Goal: Task Accomplishment & Management: Complete application form

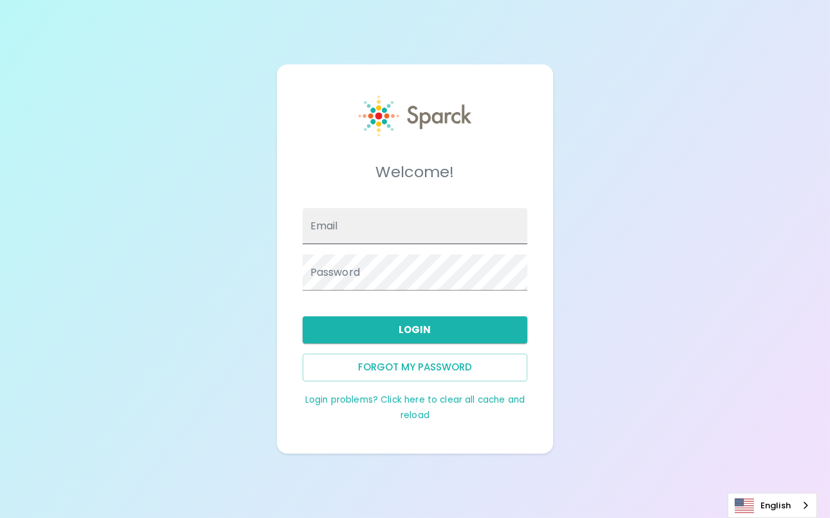
click at [449, 223] on input "Email" at bounding box center [415, 226] width 225 height 36
type input "deanna.holcomb@texastechfcu.org"
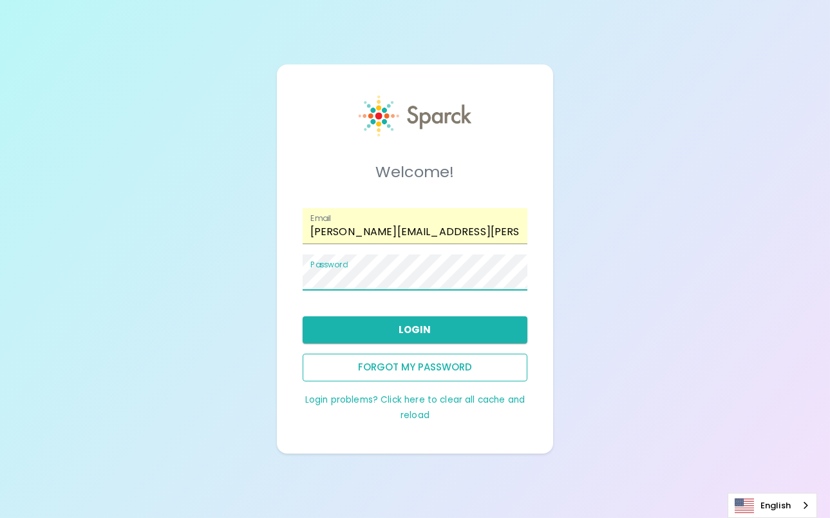
click at [444, 363] on button "Forgot my password" at bounding box center [415, 367] width 225 height 27
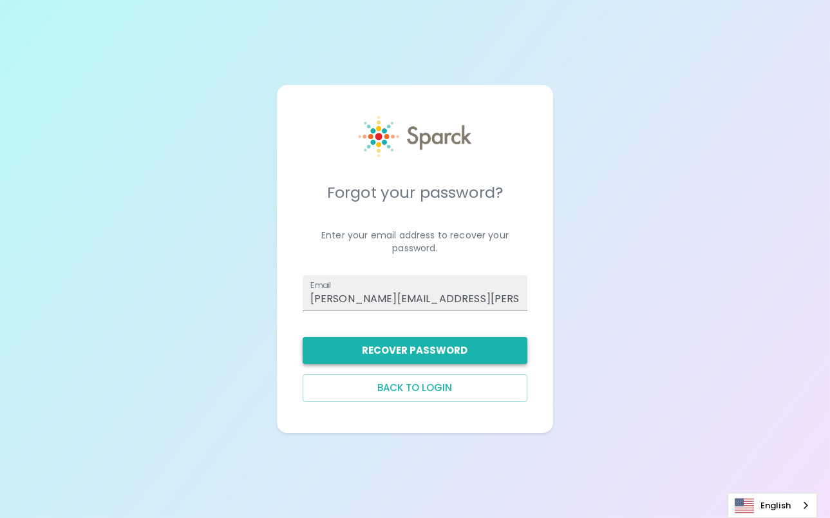
click at [425, 346] on button "Recover Password" at bounding box center [415, 350] width 225 height 27
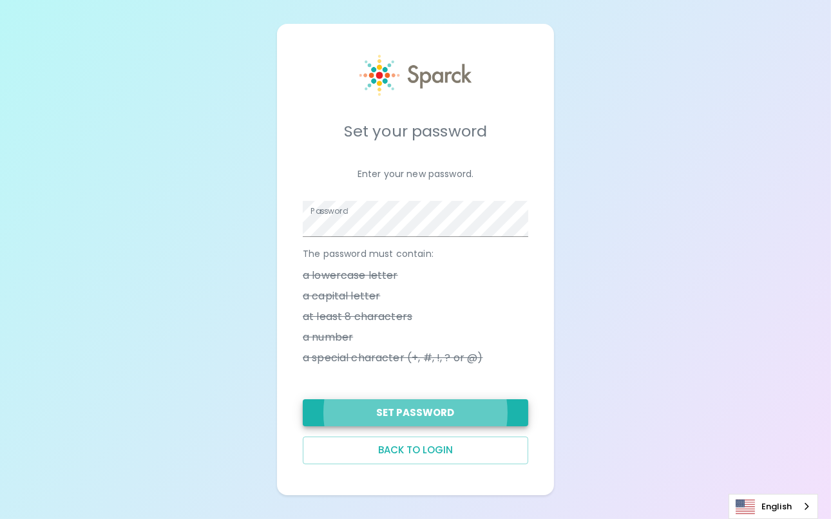
click at [412, 401] on button "Set Password" at bounding box center [415, 412] width 225 height 27
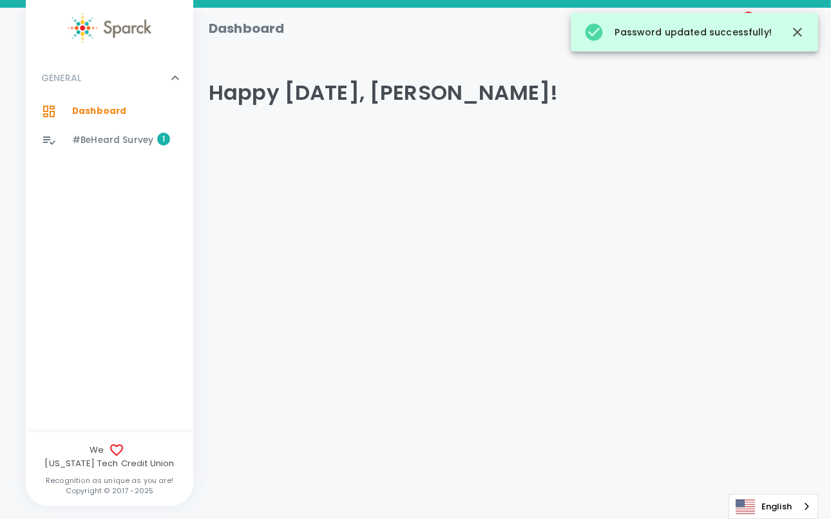
click at [78, 133] on span "#BeHeard Survey 1" at bounding box center [112, 140] width 81 height 18
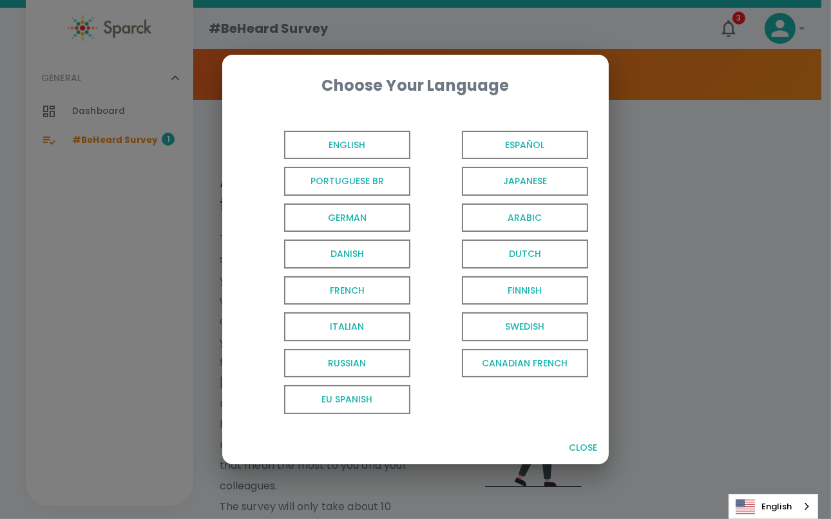
click at [323, 143] on span "English" at bounding box center [347, 145] width 126 height 29
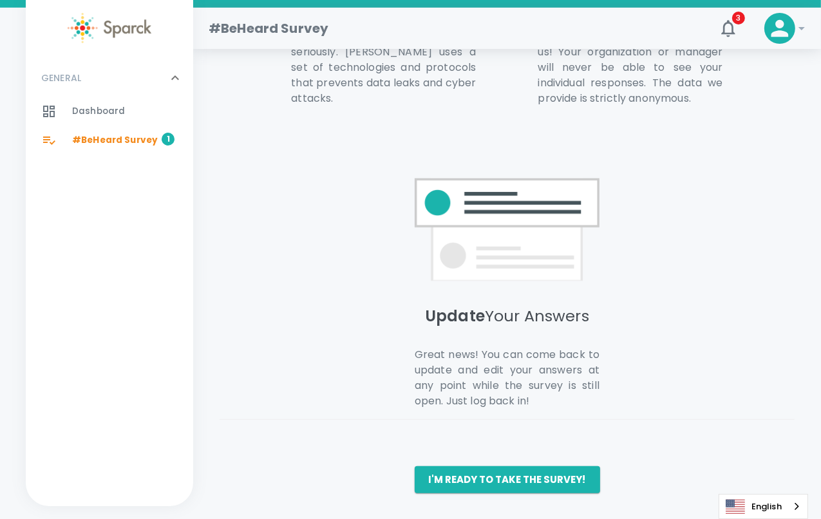
scroll to position [944, 0]
click at [551, 483] on button "I'm ready to take the survey!" at bounding box center [507, 479] width 185 height 27
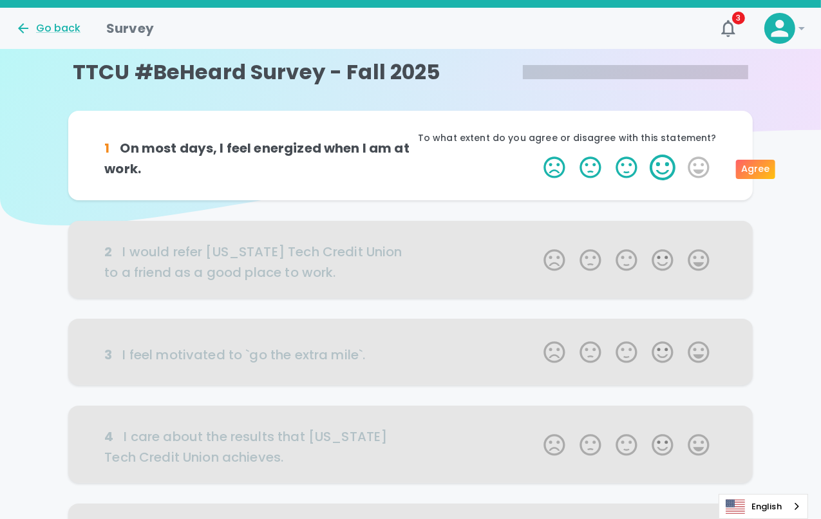
click at [658, 167] on label "4 Stars" at bounding box center [663, 168] width 36 height 26
click at [536, 155] on input "4 Stars" at bounding box center [536, 154] width 1 height 1
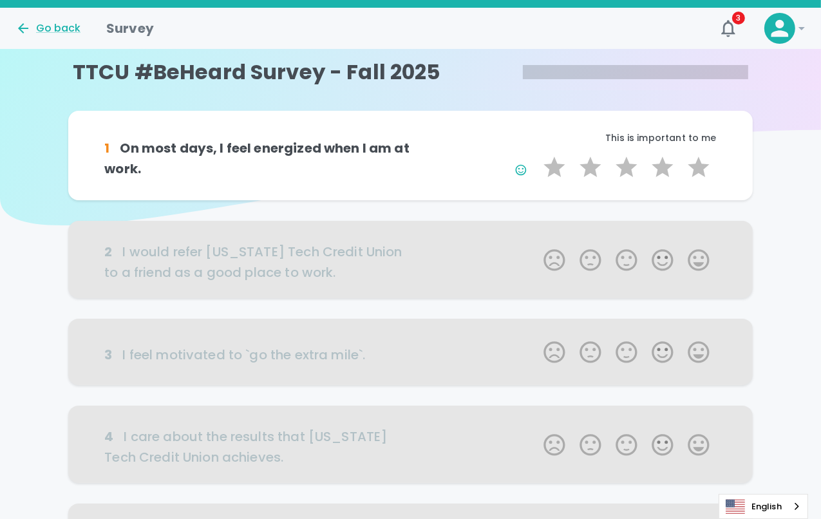
click at [706, 263] on div at bounding box center [410, 259] width 685 height 77
click at [699, 260] on div at bounding box center [410, 259] width 685 height 77
click at [297, 197] on div "1 On most days, I feel energized when I am at work. This is important to me 1 S…" at bounding box center [410, 156] width 685 height 90
click at [672, 164] on label "4 Stars" at bounding box center [663, 168] width 36 height 26
click at [536, 155] on input "4 Stars" at bounding box center [536, 154] width 1 height 1
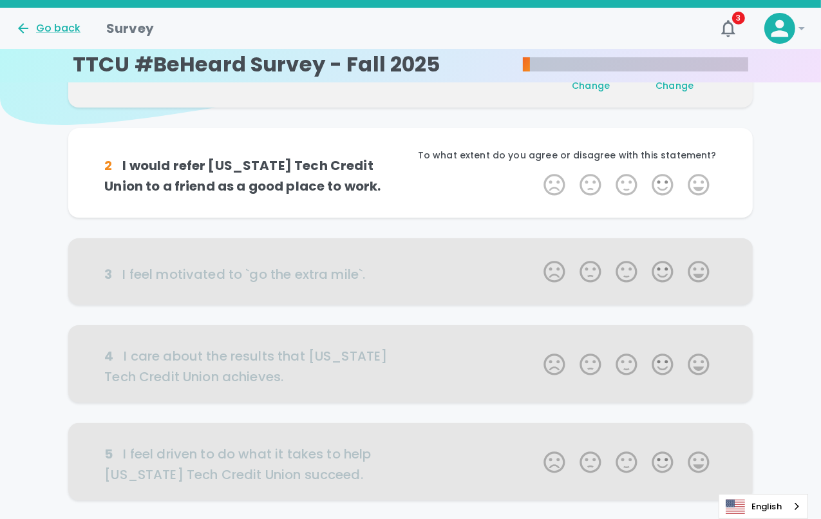
scroll to position [113, 0]
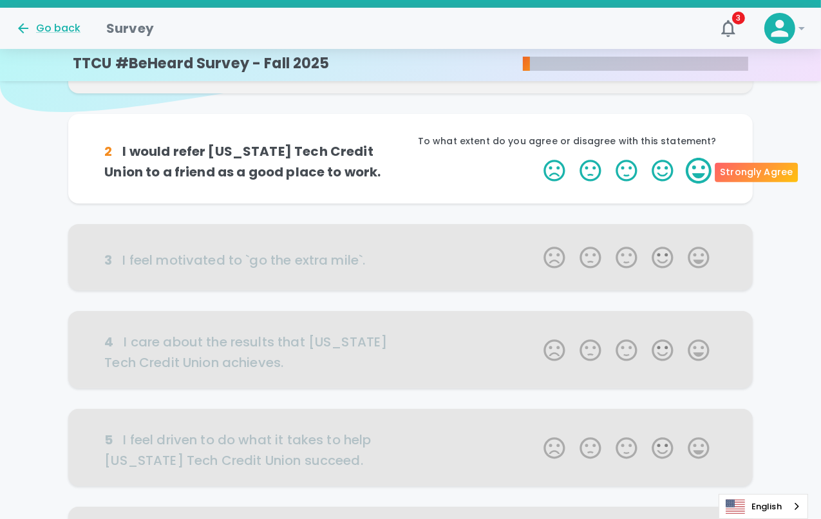
click at [705, 167] on label "5 Stars" at bounding box center [699, 171] width 36 height 26
click at [536, 158] on input "5 Stars" at bounding box center [536, 157] width 1 height 1
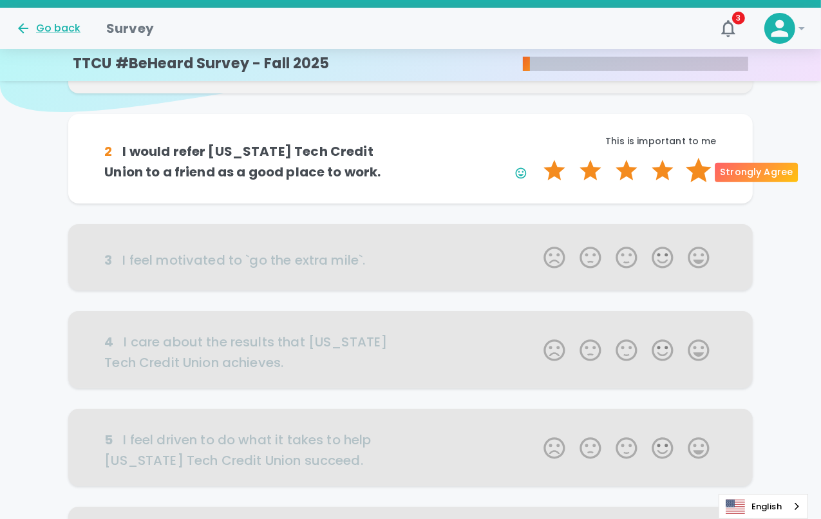
click at [703, 167] on label "5 Stars" at bounding box center [699, 171] width 36 height 26
click at [536, 158] on input "5 Stars" at bounding box center [536, 157] width 1 height 1
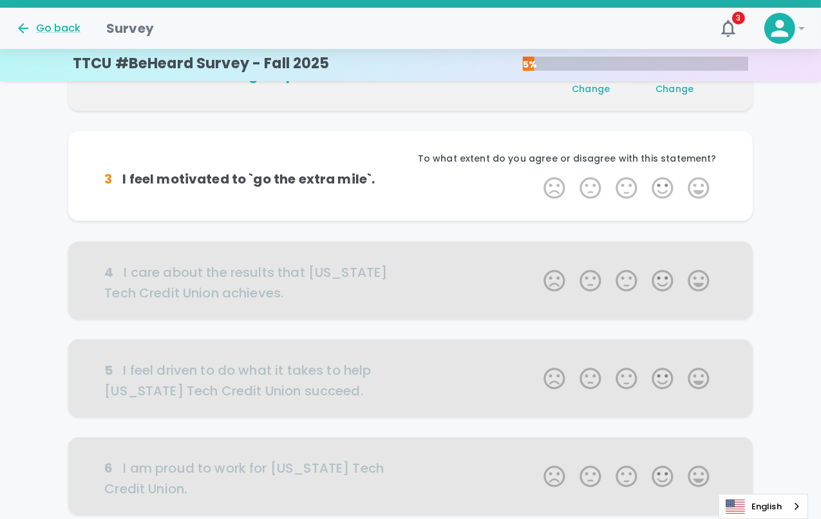
scroll to position [227, 0]
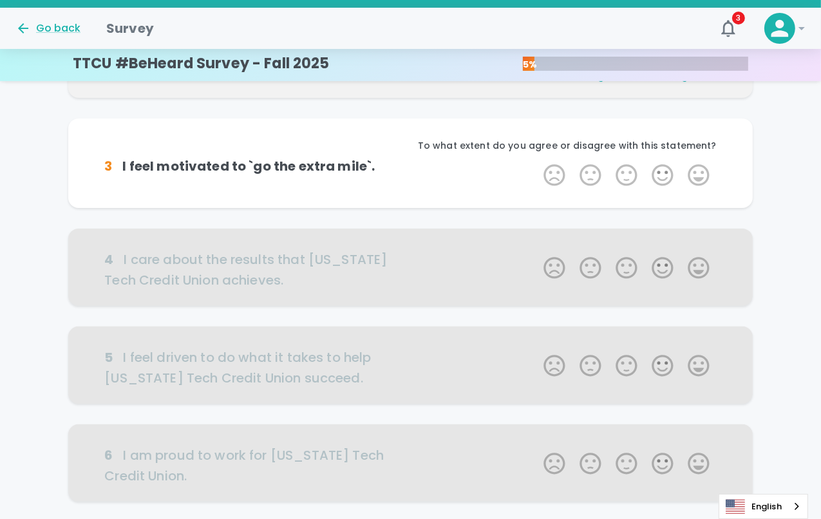
click at [703, 167] on label "5 Stars" at bounding box center [699, 175] width 36 height 26
click at [536, 162] on input "5 Stars" at bounding box center [536, 162] width 1 height 1
click at [703, 167] on label "5 Stars" at bounding box center [699, 175] width 36 height 26
click at [536, 162] on input "5 Stars" at bounding box center [536, 162] width 1 height 1
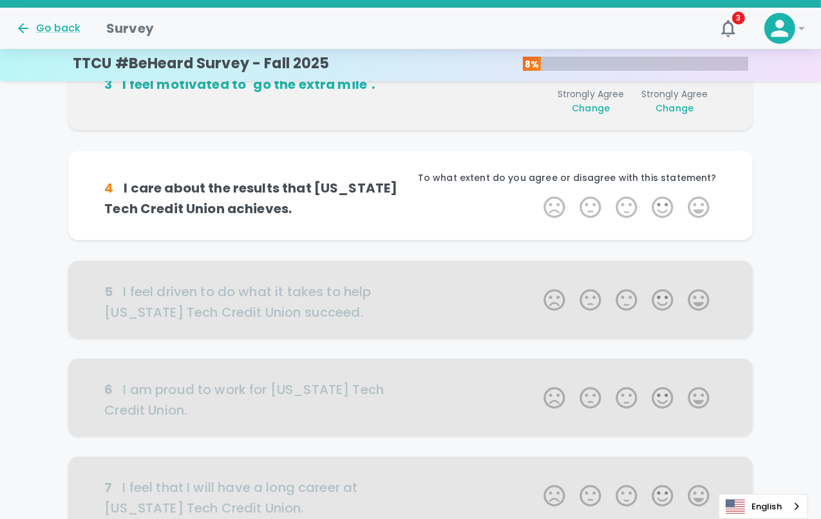
scroll to position [340, 0]
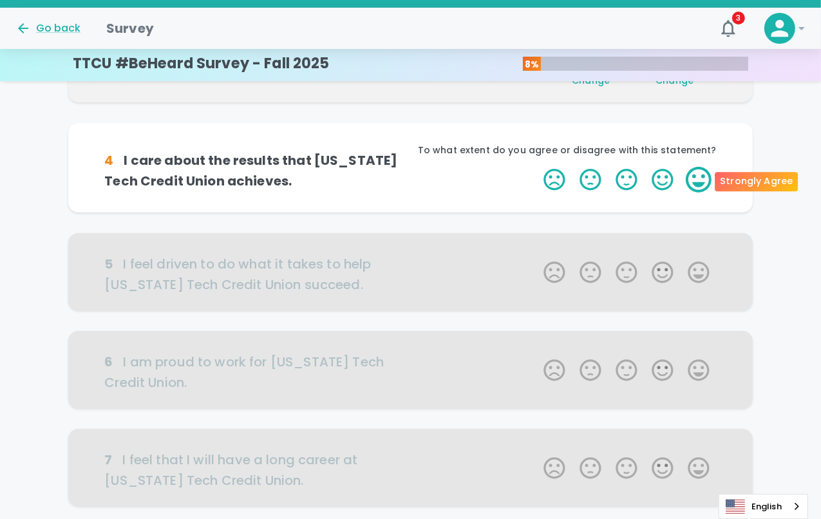
click at [702, 175] on label "5 Stars" at bounding box center [699, 180] width 36 height 26
click at [536, 167] on input "5 Stars" at bounding box center [536, 166] width 1 height 1
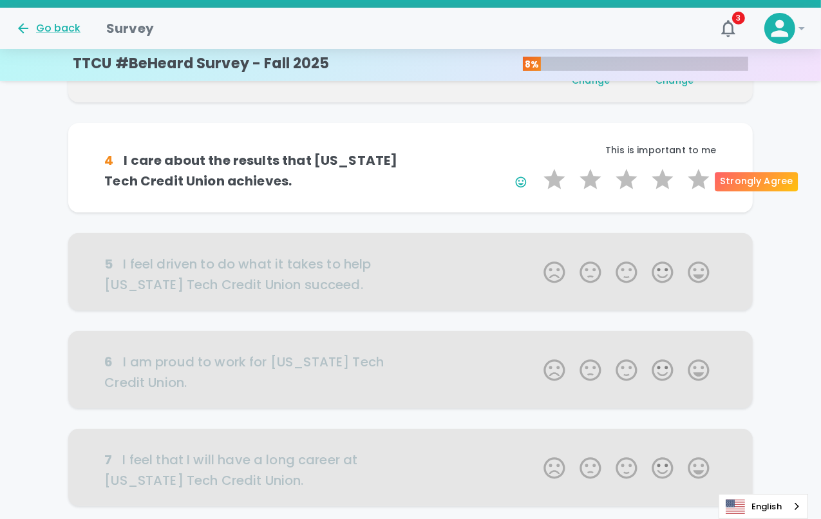
click at [702, 175] on label "5 Stars" at bounding box center [699, 180] width 36 height 26
click at [536, 167] on input "5 Stars" at bounding box center [536, 166] width 1 height 1
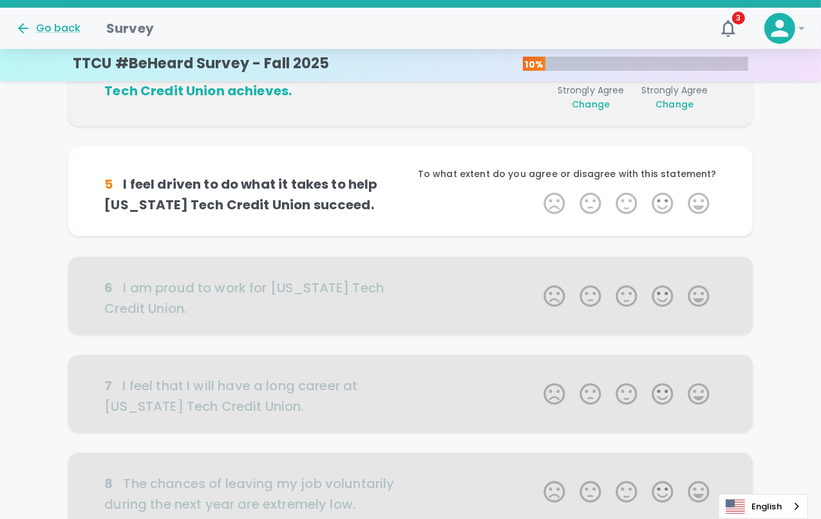
scroll to position [453, 0]
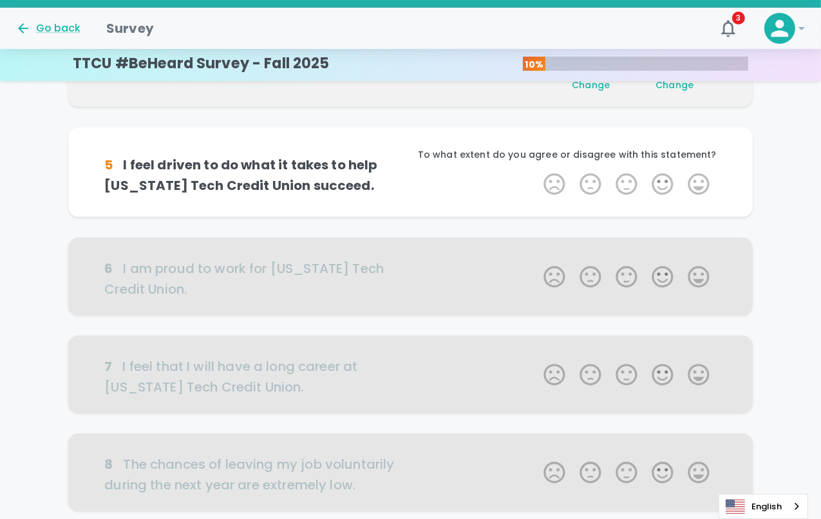
click at [702, 175] on label "5 Stars" at bounding box center [699, 184] width 36 height 26
click at [536, 171] on input "5 Stars" at bounding box center [536, 171] width 1 height 1
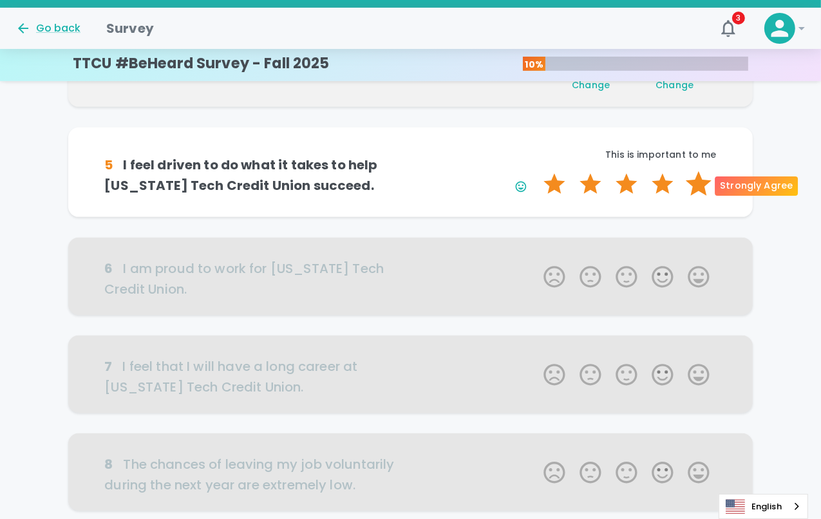
click at [699, 182] on label "5 Stars" at bounding box center [699, 184] width 36 height 26
click at [536, 171] on input "5 Stars" at bounding box center [536, 171] width 1 height 1
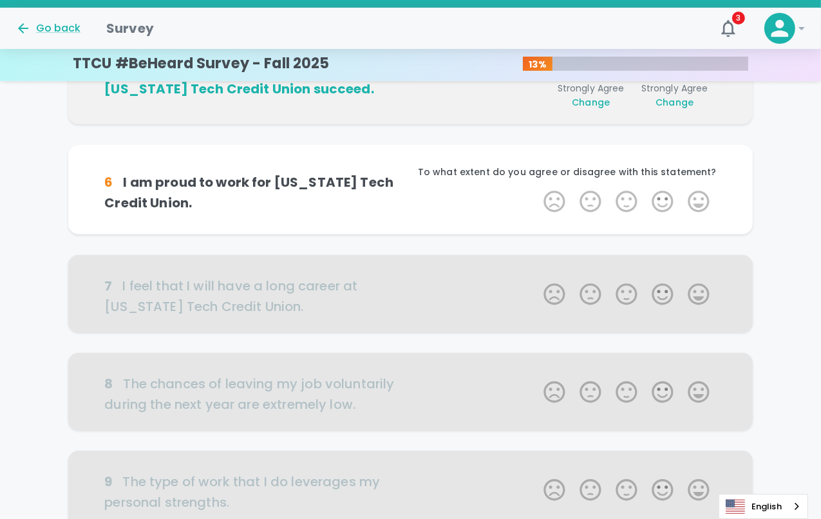
scroll to position [567, 0]
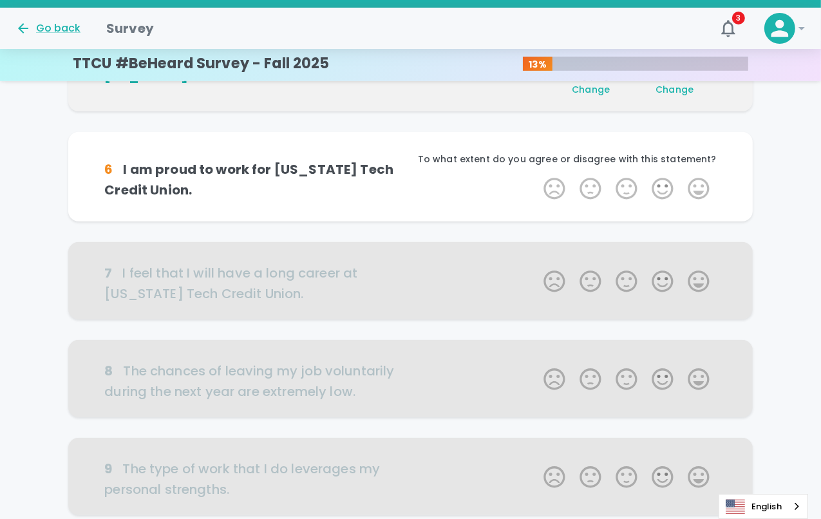
click at [699, 182] on label "5 Stars" at bounding box center [699, 189] width 36 height 26
click at [536, 176] on input "5 Stars" at bounding box center [536, 175] width 1 height 1
click at [699, 182] on label "5 Stars" at bounding box center [699, 189] width 36 height 26
click at [536, 176] on input "5 Stars" at bounding box center [536, 175] width 1 height 1
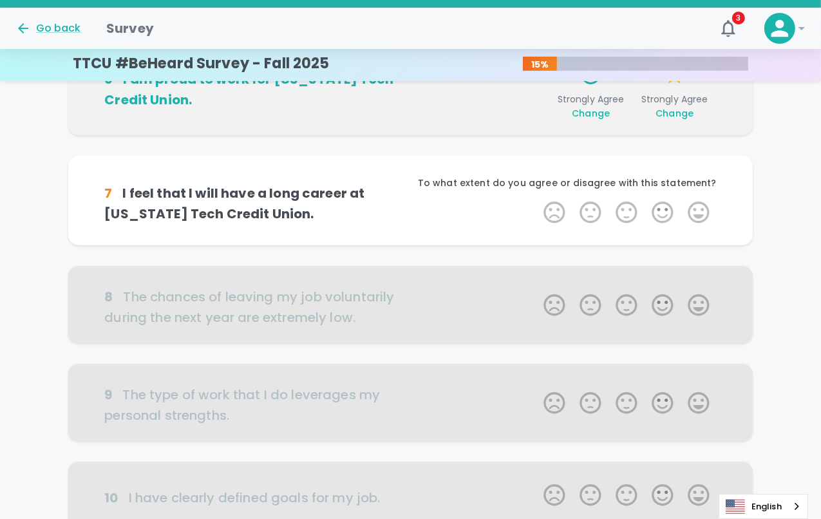
scroll to position [680, 0]
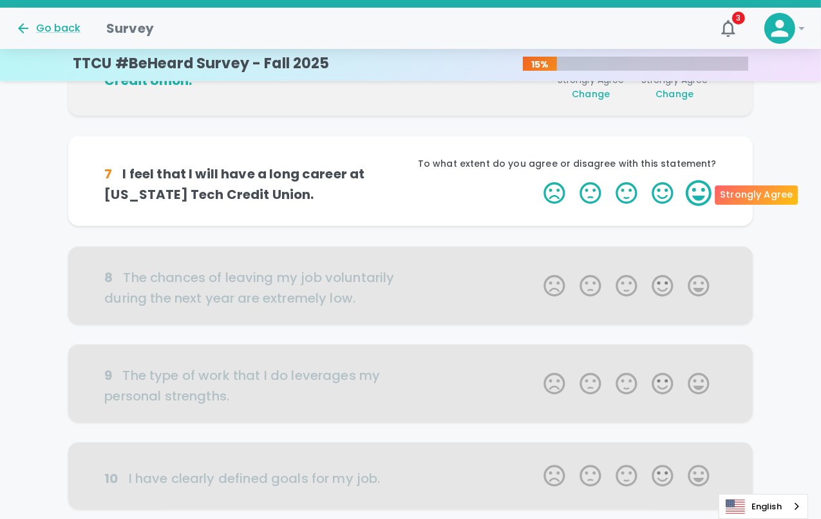
click at [699, 187] on label "5 Stars" at bounding box center [699, 193] width 36 height 26
click at [536, 180] on input "5 Stars" at bounding box center [536, 180] width 1 height 1
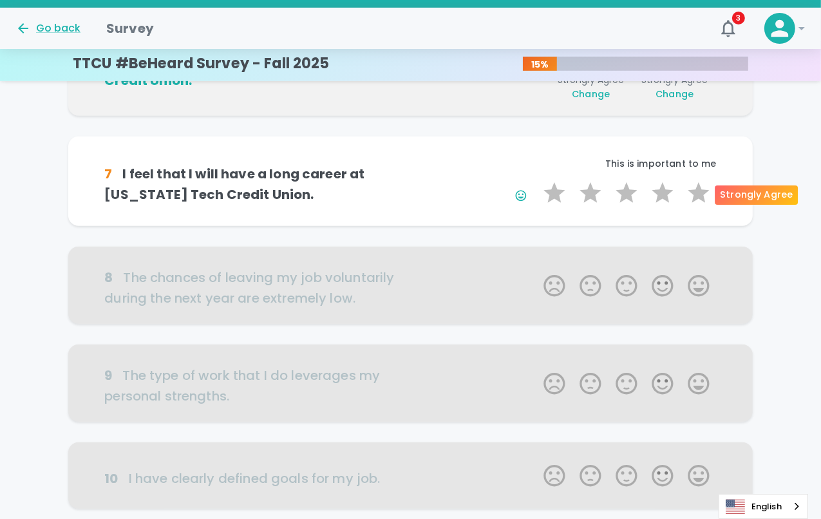
click at [699, 187] on label "5 Stars" at bounding box center [699, 193] width 36 height 26
click at [536, 180] on input "5 Stars" at bounding box center [536, 180] width 1 height 1
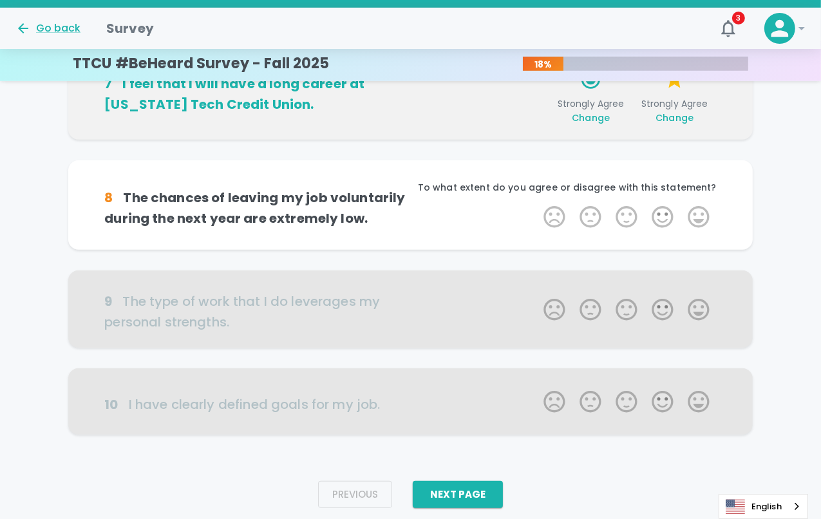
scroll to position [793, 0]
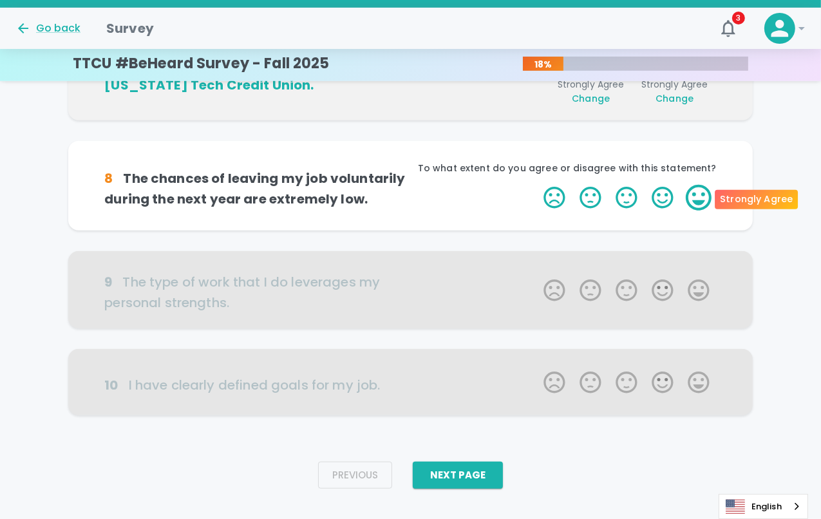
click at [699, 195] on label "5 Stars" at bounding box center [699, 198] width 36 height 26
click at [536, 185] on input "5 Stars" at bounding box center [536, 184] width 1 height 1
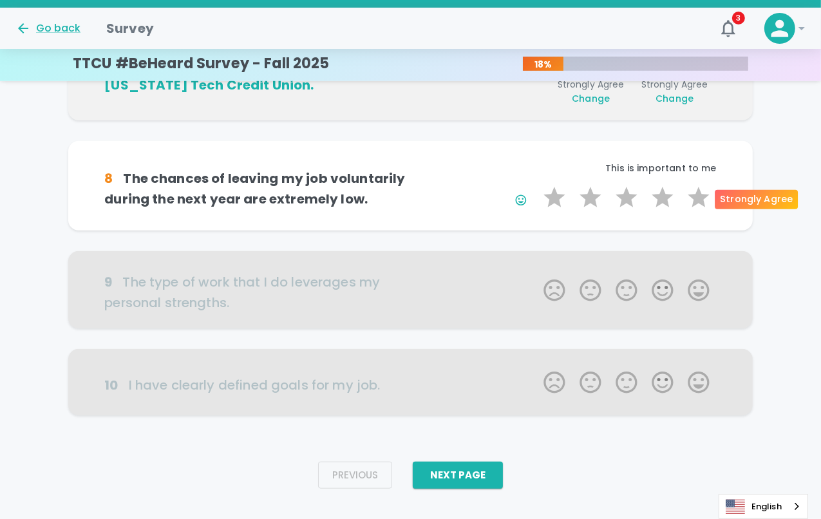
click at [699, 195] on label "5 Stars" at bounding box center [699, 198] width 36 height 26
click at [536, 185] on input "5 Stars" at bounding box center [536, 184] width 1 height 1
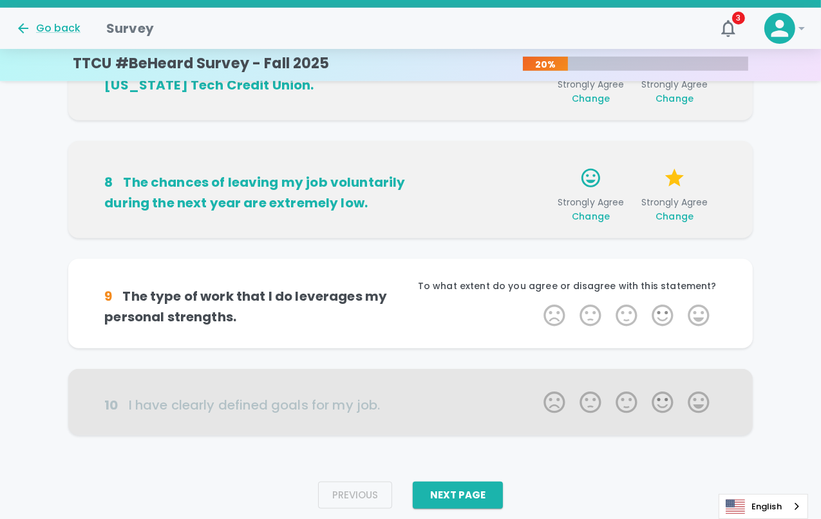
scroll to position [814, 0]
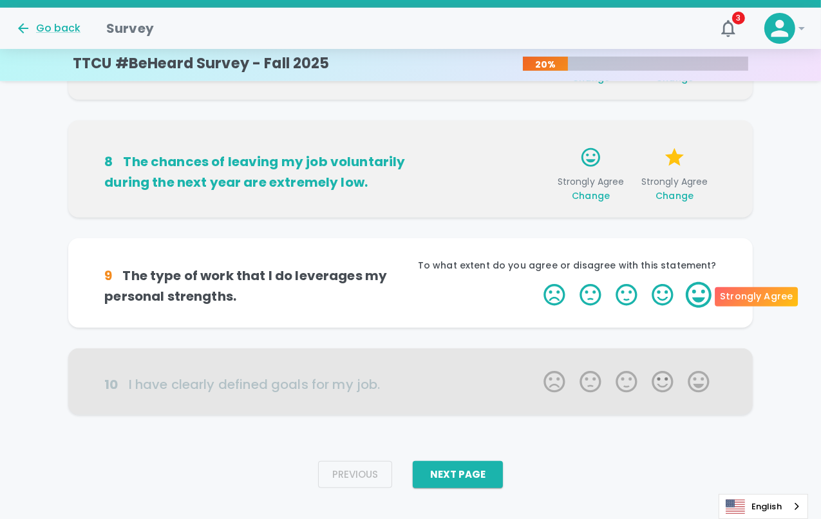
click at [697, 294] on label "5 Stars" at bounding box center [699, 295] width 36 height 26
click at [536, 282] on input "5 Stars" at bounding box center [536, 281] width 1 height 1
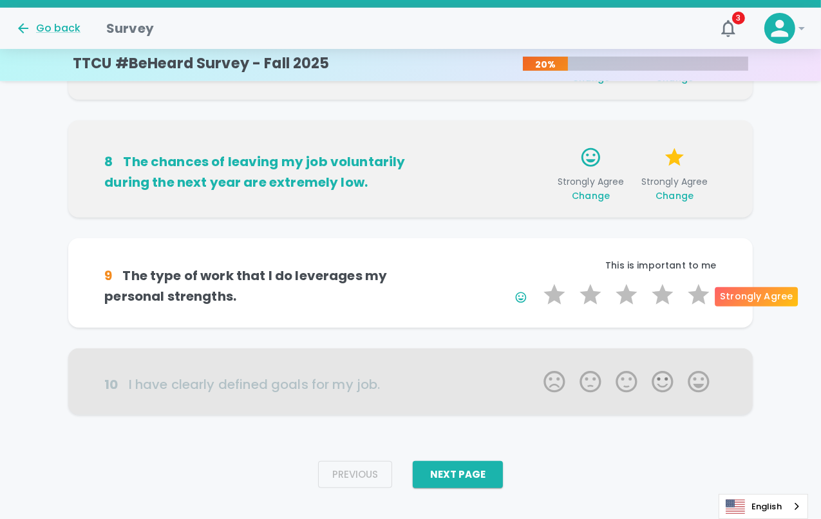
click at [697, 294] on label "5 Stars" at bounding box center [699, 295] width 36 height 26
click at [536, 282] on input "5 Stars" at bounding box center [536, 281] width 1 height 1
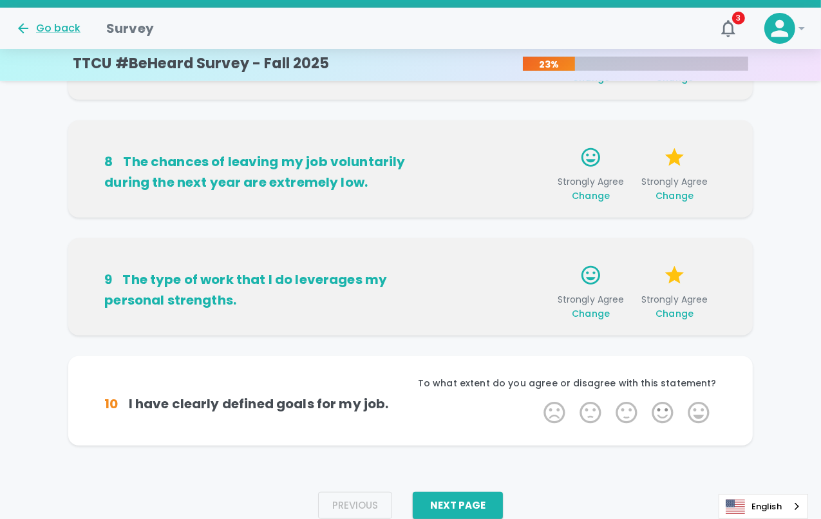
scroll to position [833, 0]
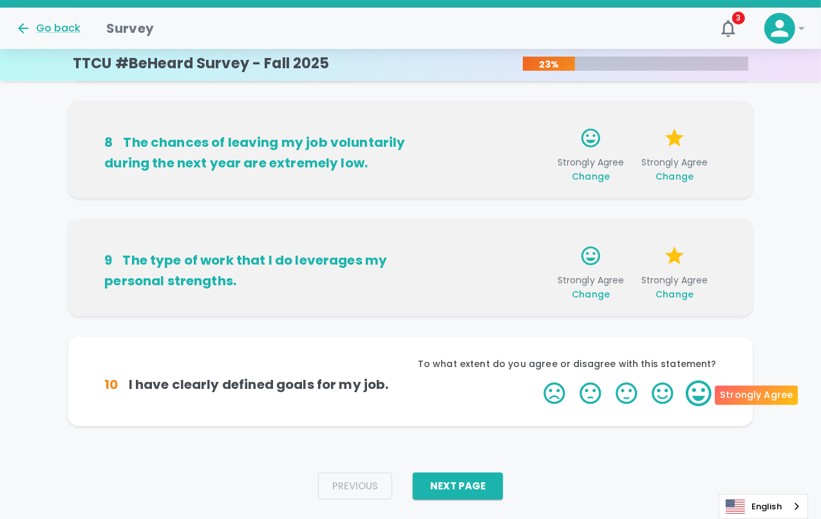
click at [694, 388] on label "5 Stars" at bounding box center [699, 394] width 36 height 26
click at [536, 381] on input "5 Stars" at bounding box center [536, 380] width 1 height 1
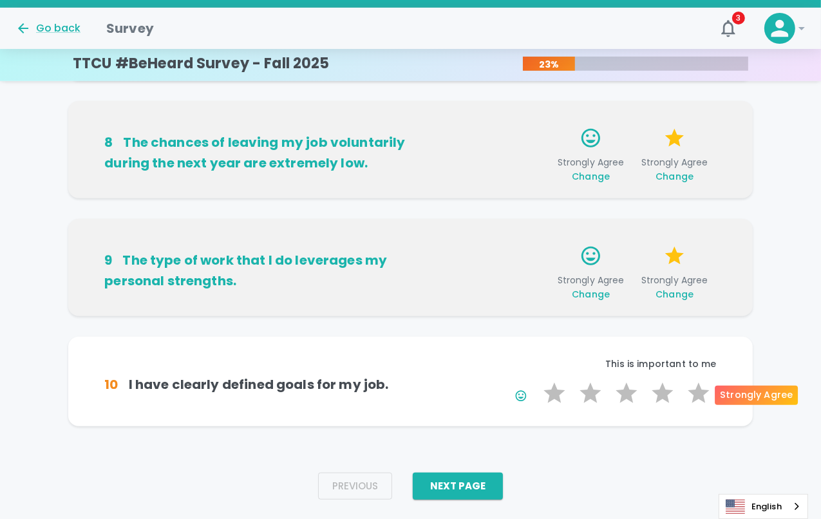
click at [694, 388] on label "5 Stars" at bounding box center [699, 394] width 36 height 26
click at [536, 381] on input "5 Stars" at bounding box center [536, 380] width 1 height 1
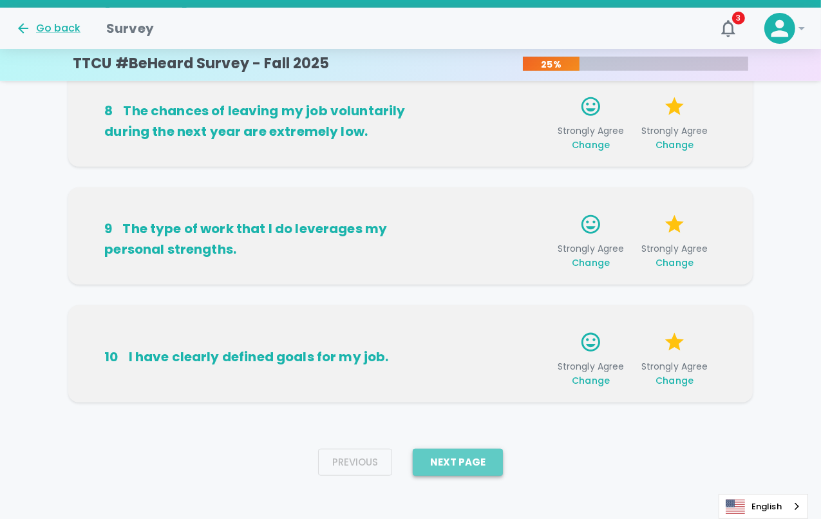
click at [444, 473] on button "Next Page" at bounding box center [458, 462] width 90 height 27
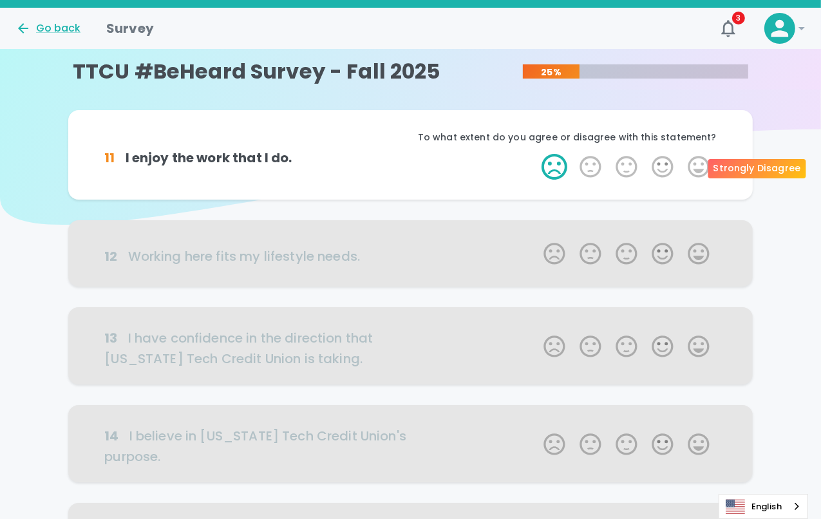
scroll to position [0, 0]
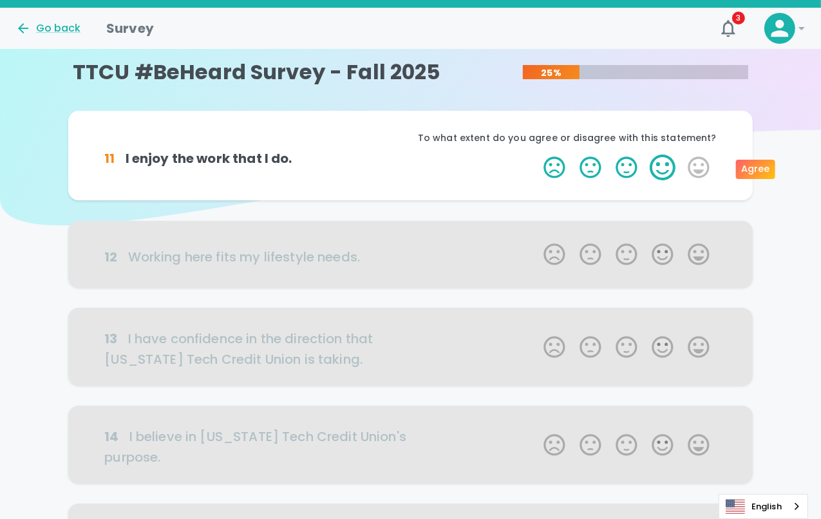
click at [665, 169] on label "4 Stars" at bounding box center [663, 168] width 36 height 26
click at [536, 155] on input "4 Stars" at bounding box center [536, 154] width 1 height 1
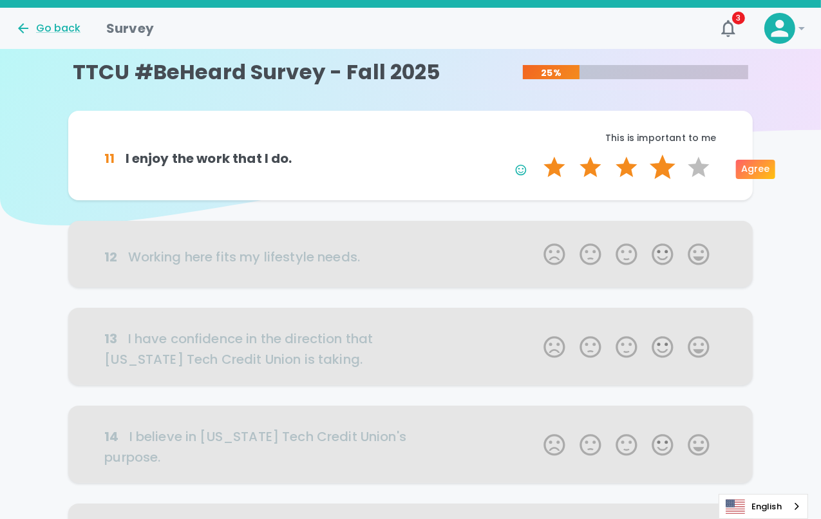
click at [665, 169] on label "4 Stars" at bounding box center [663, 168] width 36 height 26
click at [536, 155] on input "4 Stars" at bounding box center [536, 154] width 1 height 1
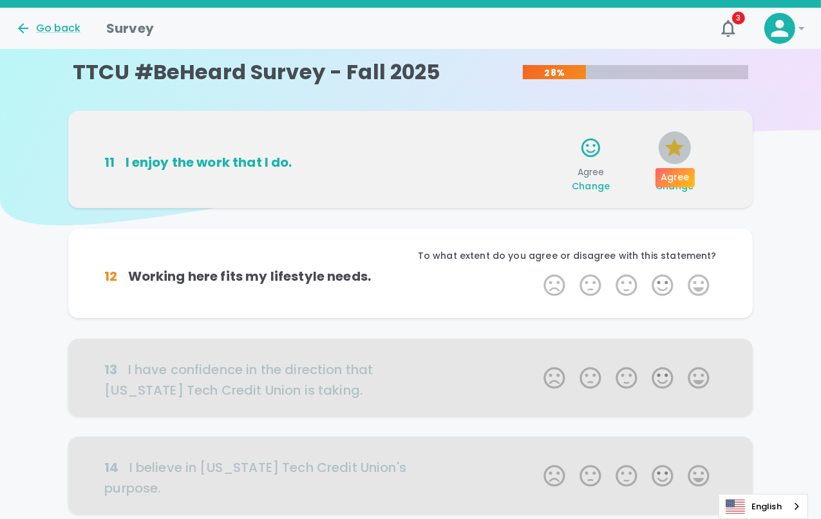
click at [679, 148] on icon "button" at bounding box center [674, 147] width 19 height 18
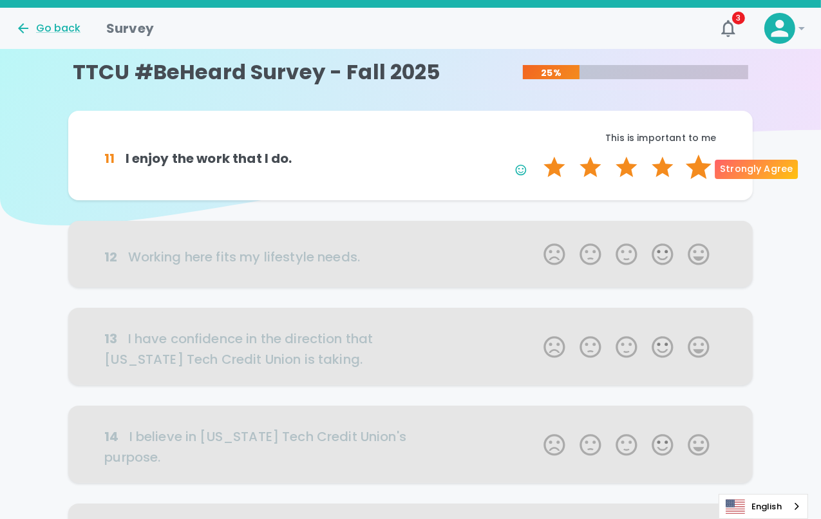
click at [698, 171] on label "5 Stars" at bounding box center [699, 168] width 36 height 26
click at [536, 155] on input "5 Stars" at bounding box center [536, 154] width 1 height 1
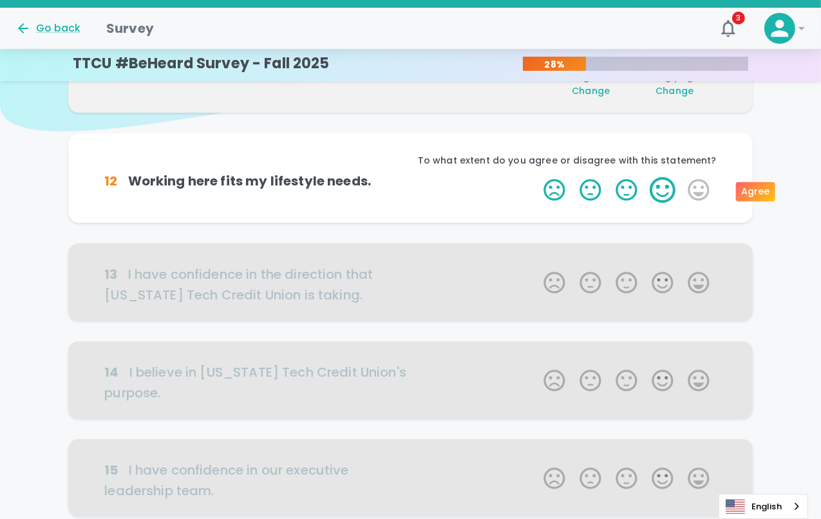
scroll to position [113, 0]
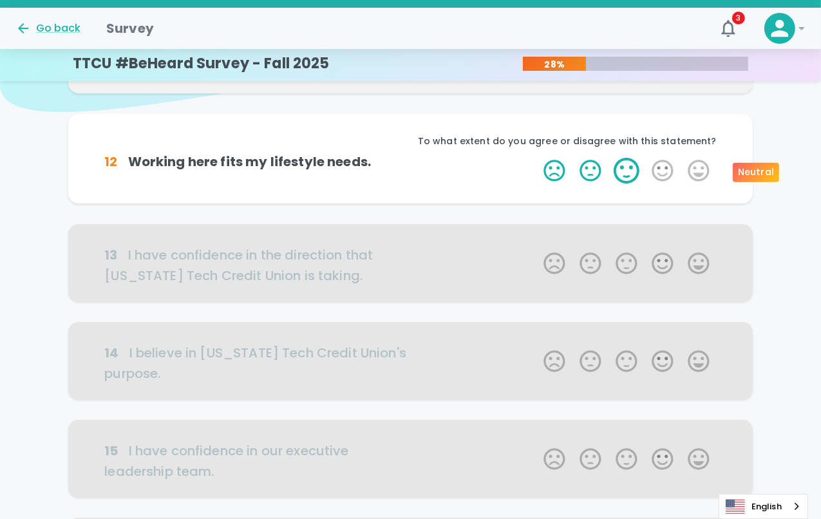
click at [637, 169] on label "3 Stars" at bounding box center [627, 171] width 36 height 26
click at [536, 158] on input "3 Stars" at bounding box center [536, 157] width 1 height 1
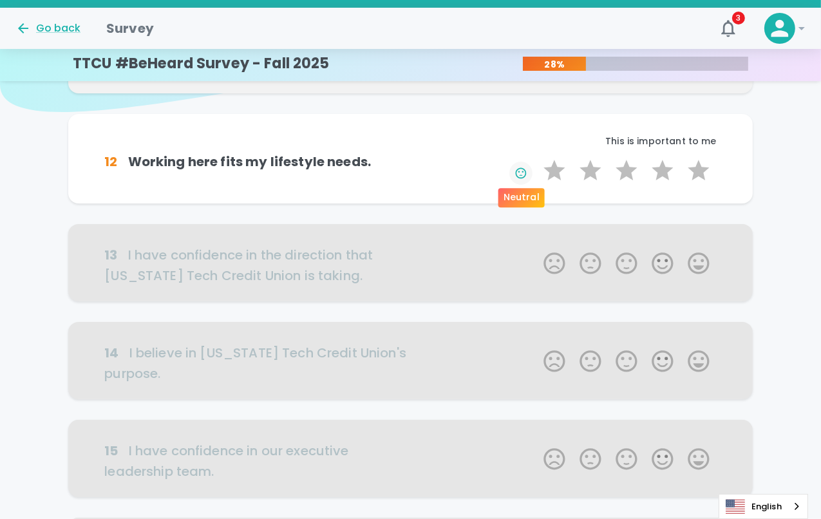
click at [524, 171] on icon "button" at bounding box center [521, 173] width 13 height 13
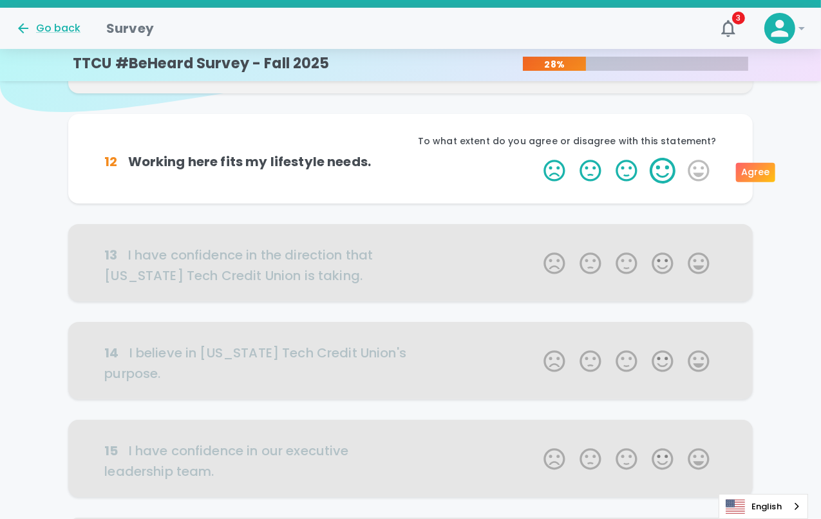
click at [668, 174] on label "4 Stars" at bounding box center [663, 171] width 36 height 26
click at [536, 158] on input "4 Stars" at bounding box center [536, 157] width 1 height 1
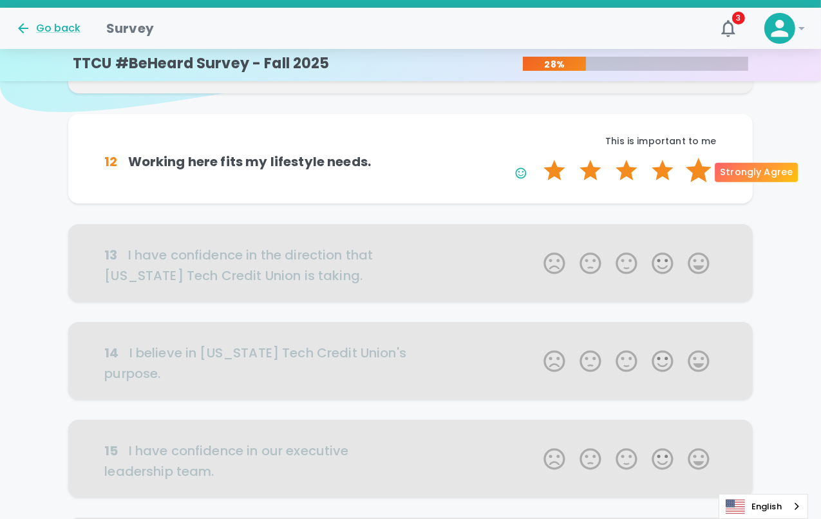
click at [700, 168] on label "5 Stars" at bounding box center [699, 171] width 36 height 26
click at [536, 158] on input "5 Stars" at bounding box center [536, 157] width 1 height 1
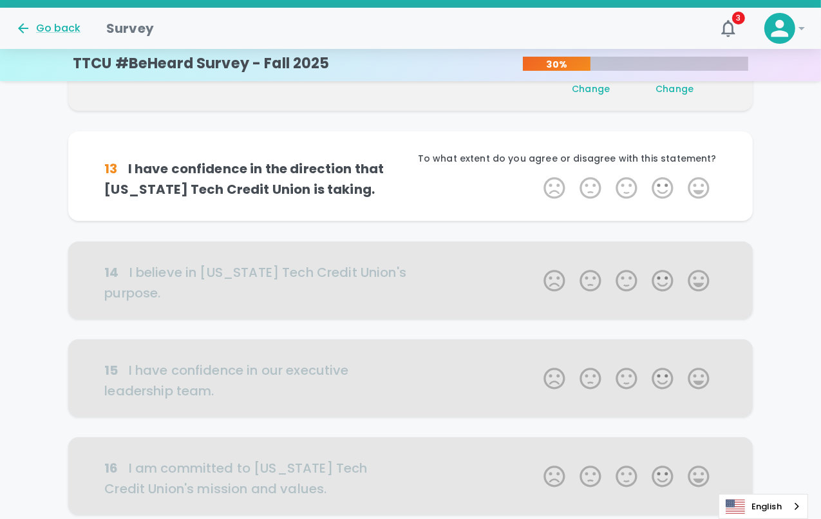
scroll to position [227, 0]
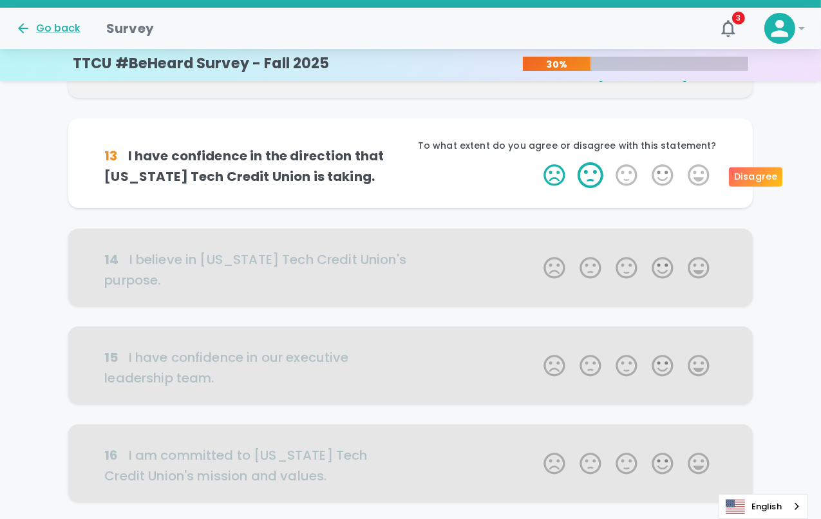
click at [597, 176] on label "2 Stars" at bounding box center [591, 175] width 36 height 26
click at [536, 162] on input "2 Stars" at bounding box center [536, 162] width 1 height 1
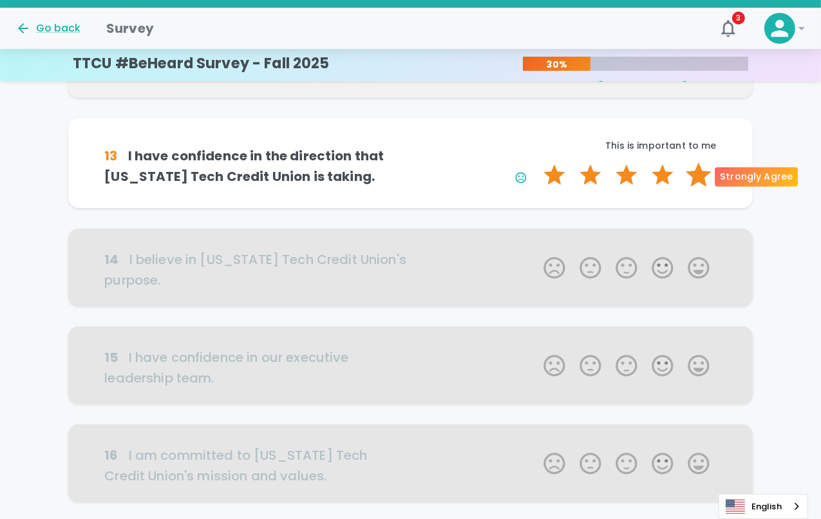
click at [702, 176] on label "5 Stars" at bounding box center [699, 175] width 36 height 26
click at [536, 162] on input "5 Stars" at bounding box center [536, 162] width 1 height 1
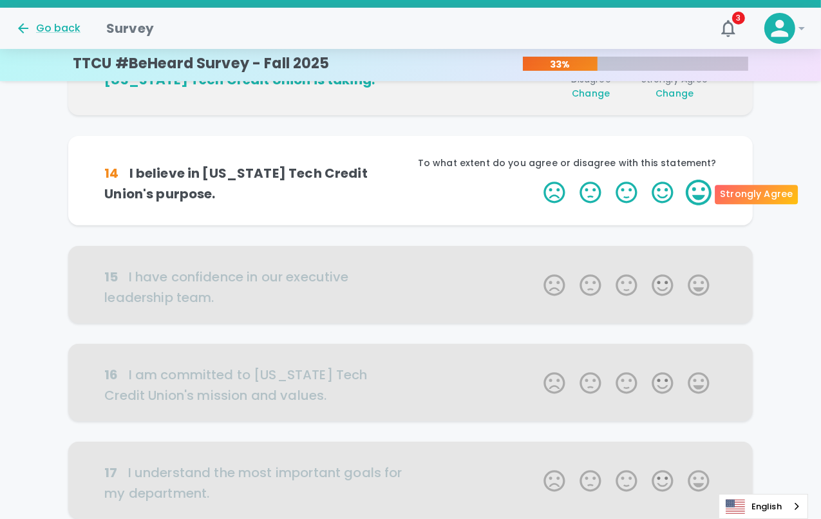
scroll to position [340, 0]
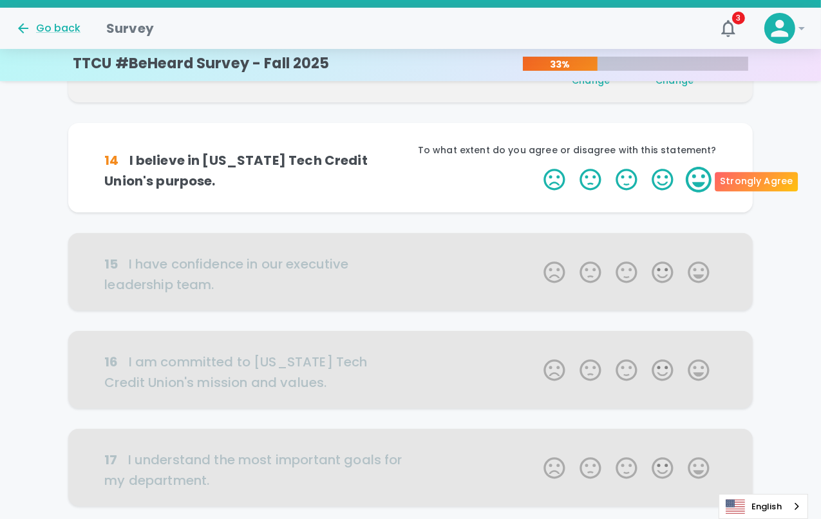
click at [694, 181] on label "5 Stars" at bounding box center [699, 180] width 36 height 26
click at [536, 167] on input "5 Stars" at bounding box center [536, 166] width 1 height 1
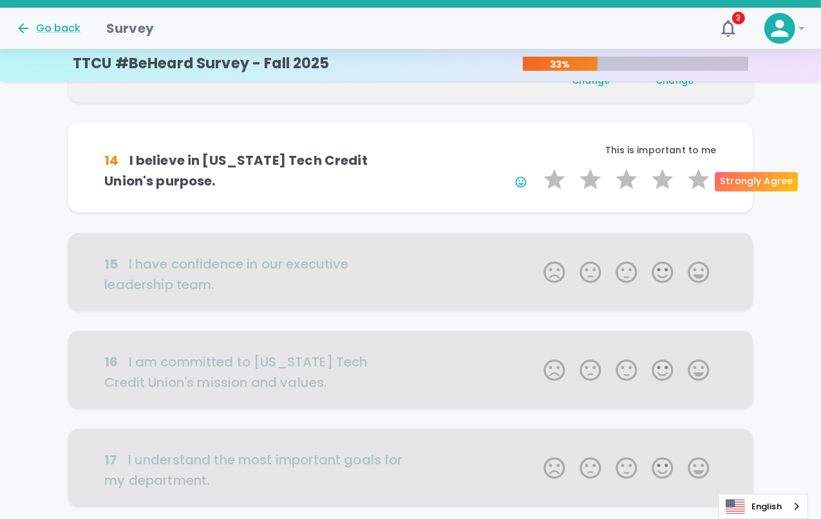
click at [694, 181] on label "5 Stars" at bounding box center [699, 180] width 36 height 26
click at [536, 167] on input "5 Stars" at bounding box center [536, 166] width 1 height 1
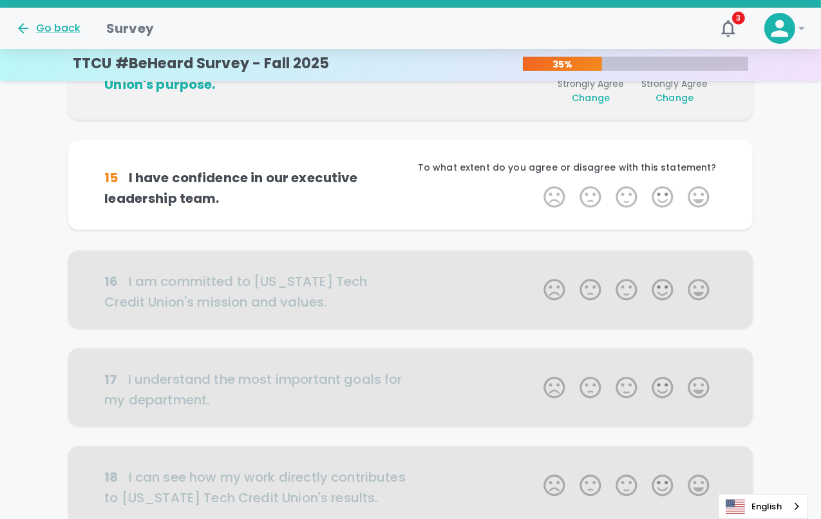
scroll to position [453, 0]
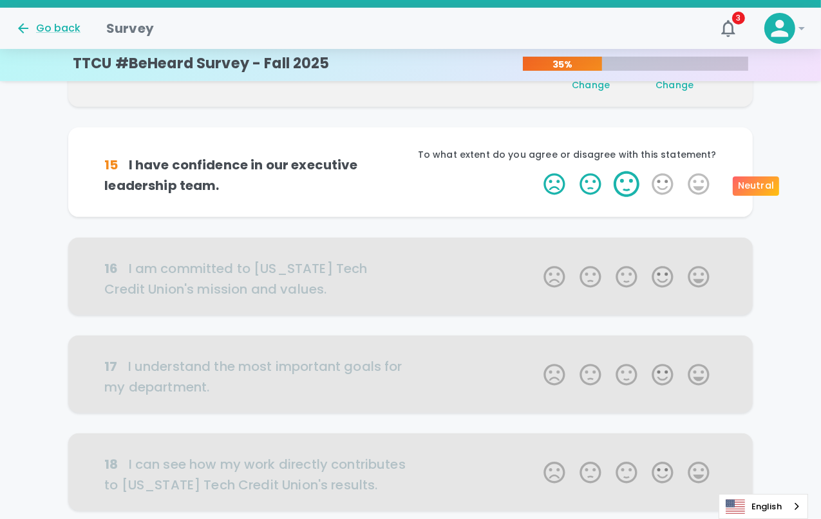
click at [636, 185] on label "3 Stars" at bounding box center [627, 184] width 36 height 26
click at [536, 171] on input "3 Stars" at bounding box center [536, 171] width 1 height 1
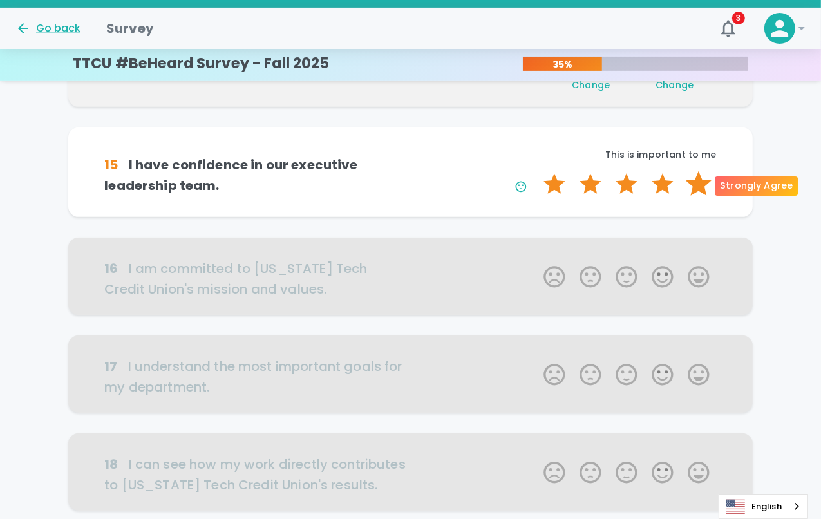
click at [694, 178] on label "5 Stars" at bounding box center [699, 184] width 36 height 26
click at [536, 171] on input "5 Stars" at bounding box center [536, 171] width 1 height 1
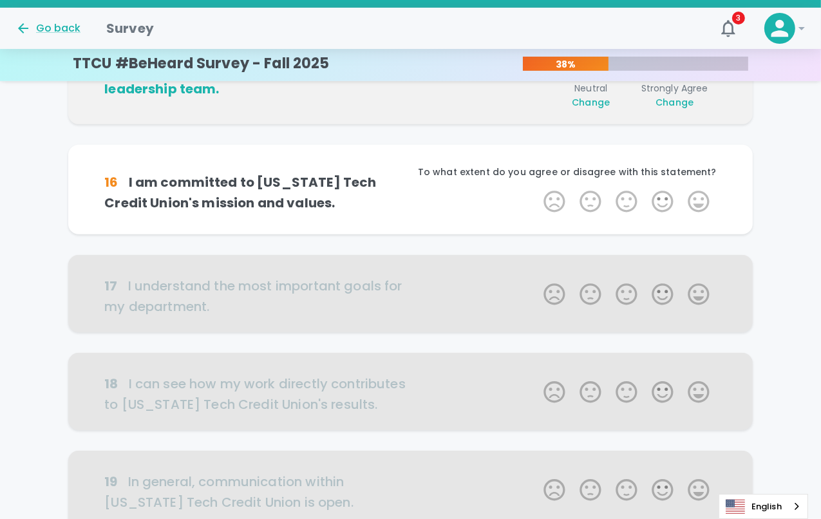
scroll to position [567, 0]
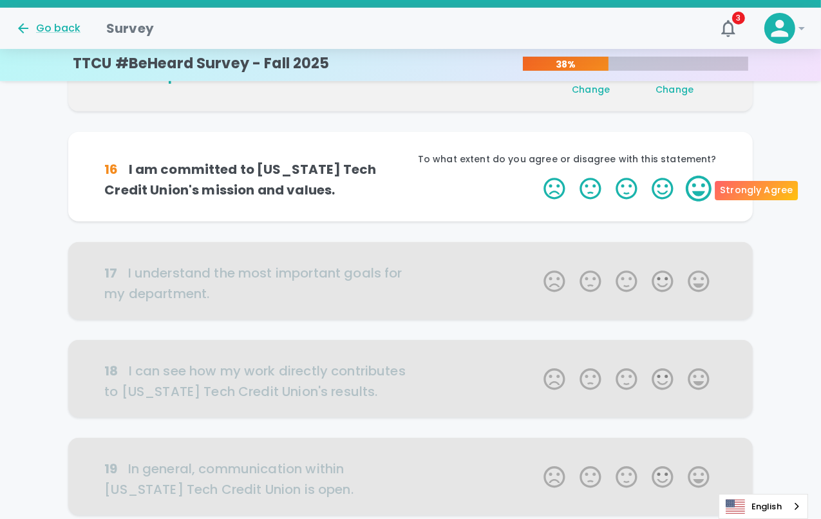
click at [697, 187] on label "5 Stars" at bounding box center [699, 189] width 36 height 26
click at [536, 176] on input "5 Stars" at bounding box center [536, 175] width 1 height 1
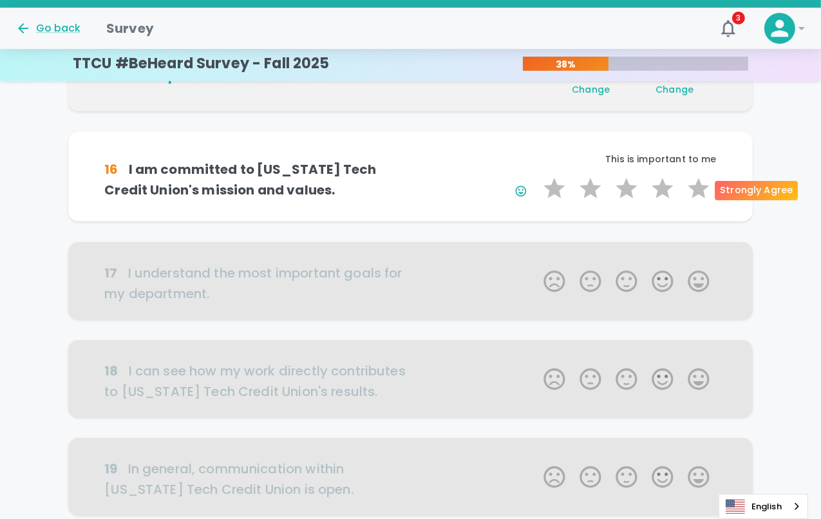
click at [697, 187] on label "5 Stars" at bounding box center [699, 189] width 36 height 26
click at [536, 176] on input "5 Stars" at bounding box center [536, 175] width 1 height 1
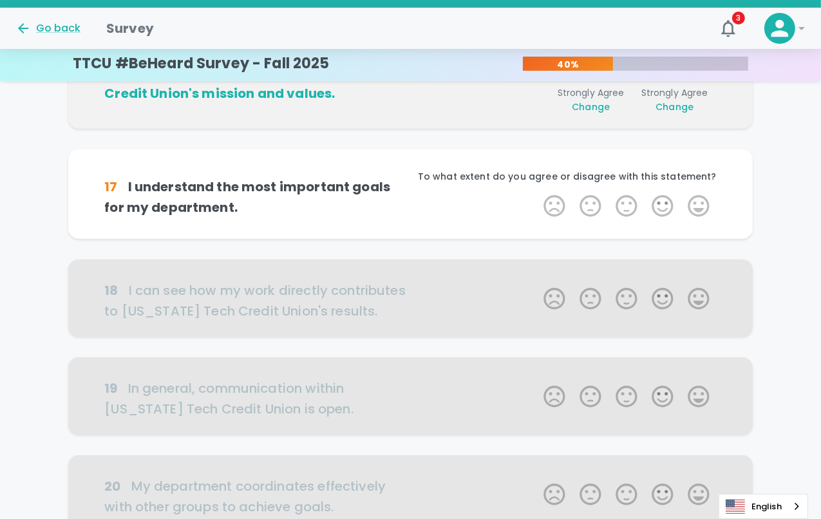
scroll to position [680, 0]
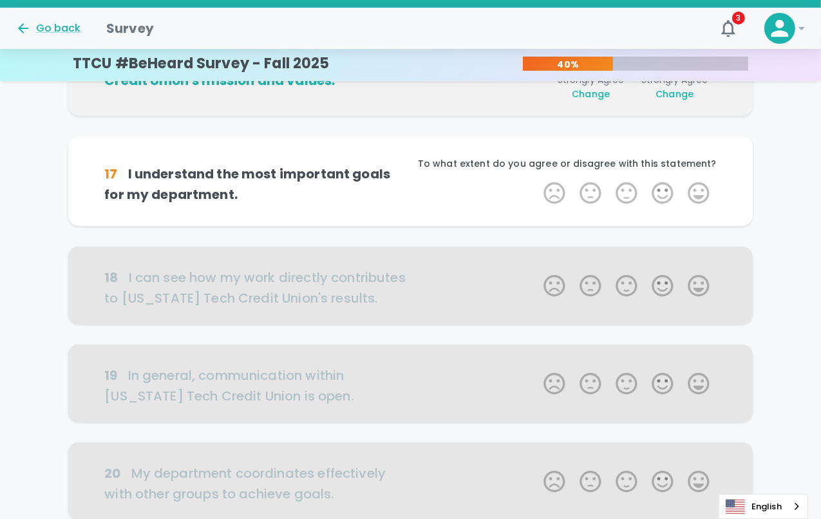
click at [697, 187] on label "5 Stars" at bounding box center [699, 193] width 36 height 26
click at [536, 180] on input "5 Stars" at bounding box center [536, 180] width 1 height 1
click at [697, 187] on label "5 Stars" at bounding box center [699, 193] width 36 height 26
click at [536, 180] on input "5 Stars" at bounding box center [536, 180] width 1 height 1
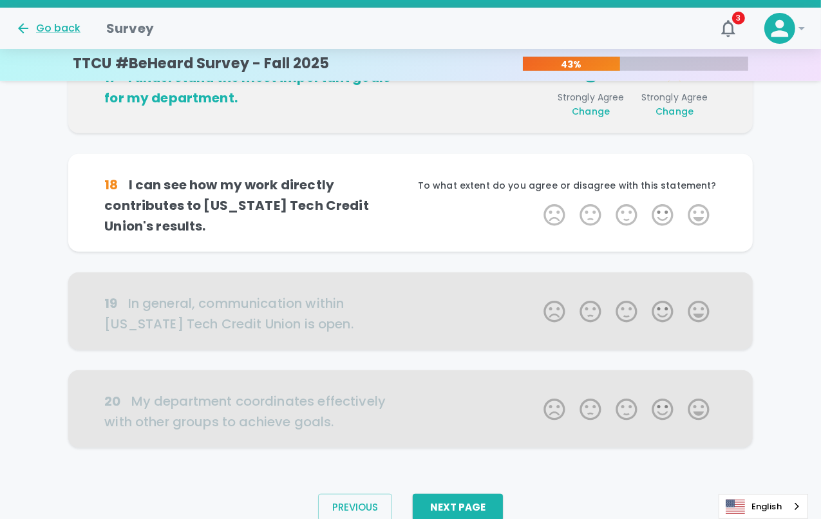
scroll to position [793, 0]
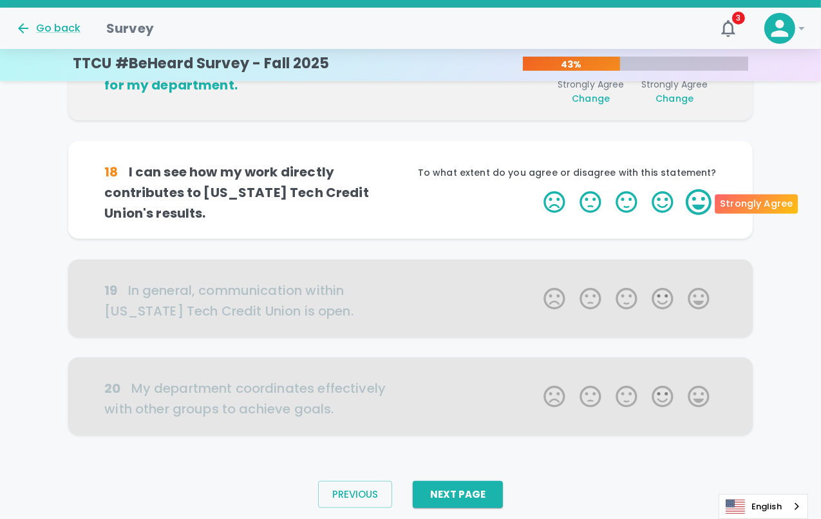
click at [697, 190] on label "5 Stars" at bounding box center [699, 202] width 36 height 26
click at [536, 189] on input "5 Stars" at bounding box center [536, 189] width 1 height 1
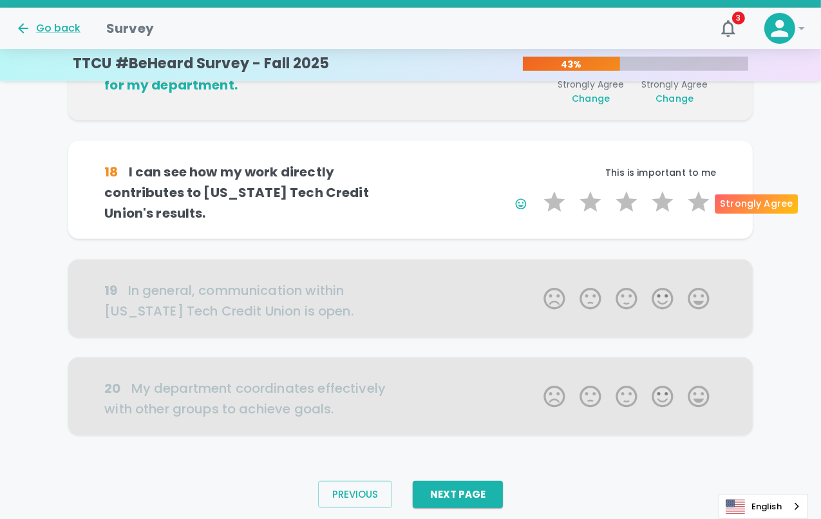
click at [697, 190] on label "5 Stars" at bounding box center [699, 202] width 36 height 26
click at [536, 189] on input "5 Stars" at bounding box center [536, 189] width 1 height 1
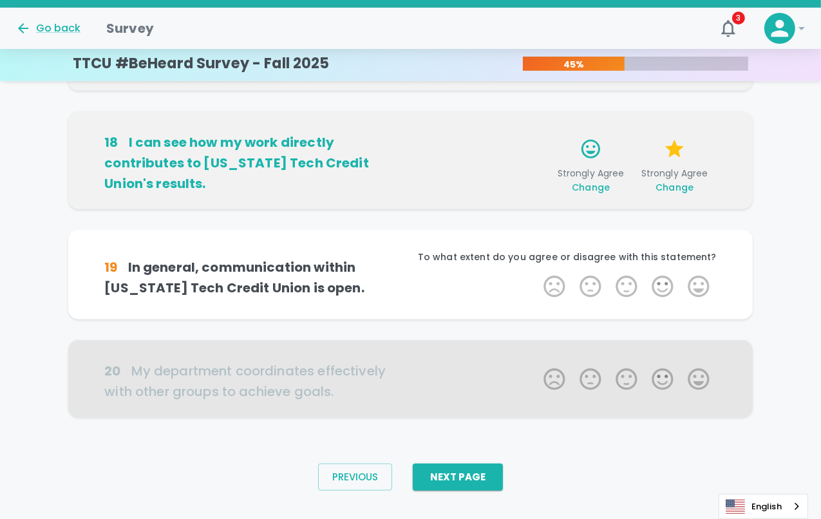
scroll to position [833, 0]
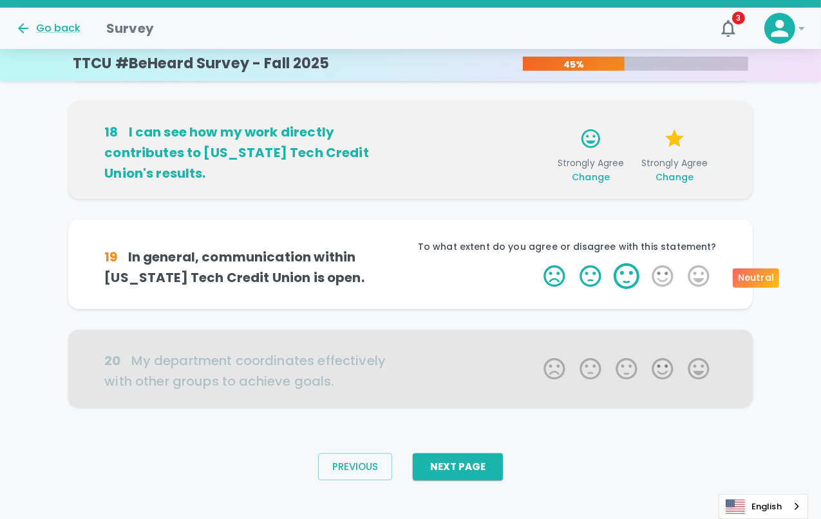
click at [619, 279] on label "3 Stars" at bounding box center [627, 276] width 36 height 26
click at [536, 263] on input "3 Stars" at bounding box center [536, 263] width 1 height 1
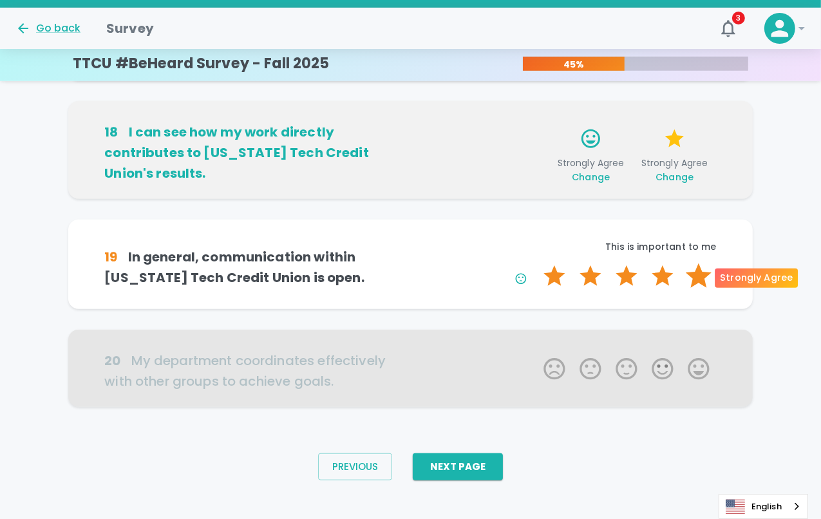
click at [706, 278] on label "5 Stars" at bounding box center [699, 276] width 36 height 26
click at [536, 263] on input "5 Stars" at bounding box center [536, 263] width 1 height 1
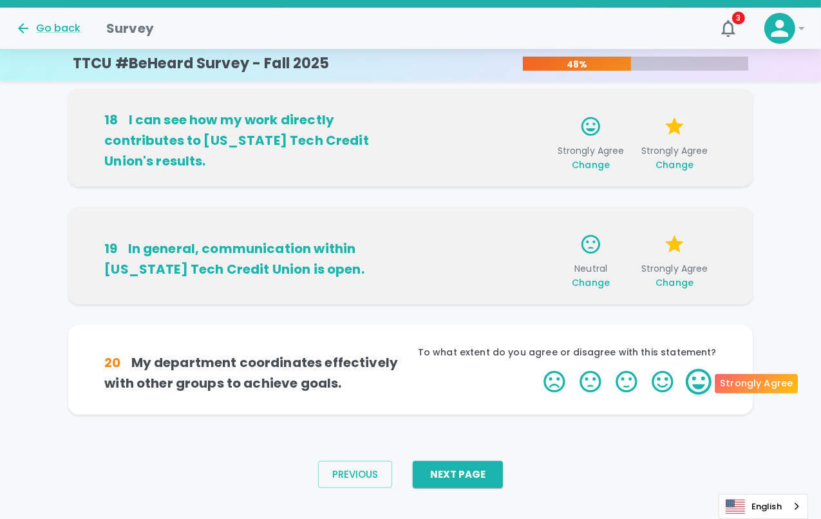
click at [705, 384] on label "5 Stars" at bounding box center [699, 382] width 36 height 26
click at [536, 369] on input "5 Stars" at bounding box center [536, 368] width 1 height 1
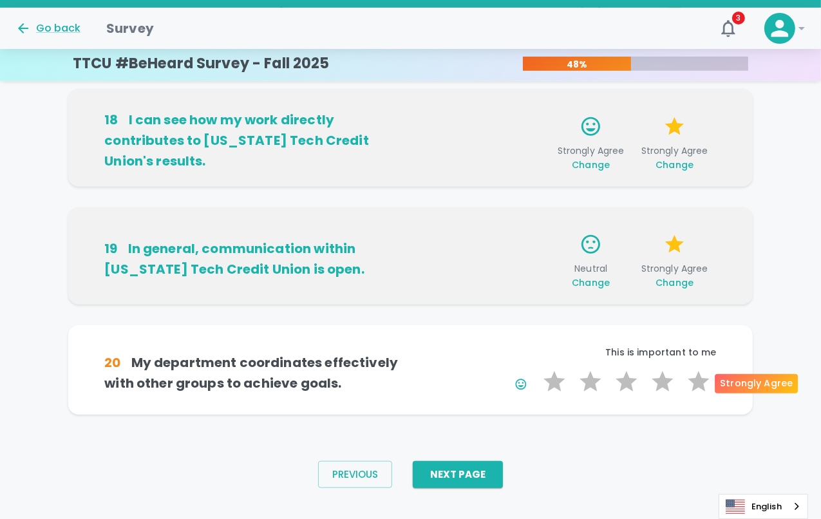
click at [705, 384] on label "5 Stars" at bounding box center [699, 382] width 36 height 26
click at [536, 369] on input "5 Stars" at bounding box center [536, 368] width 1 height 1
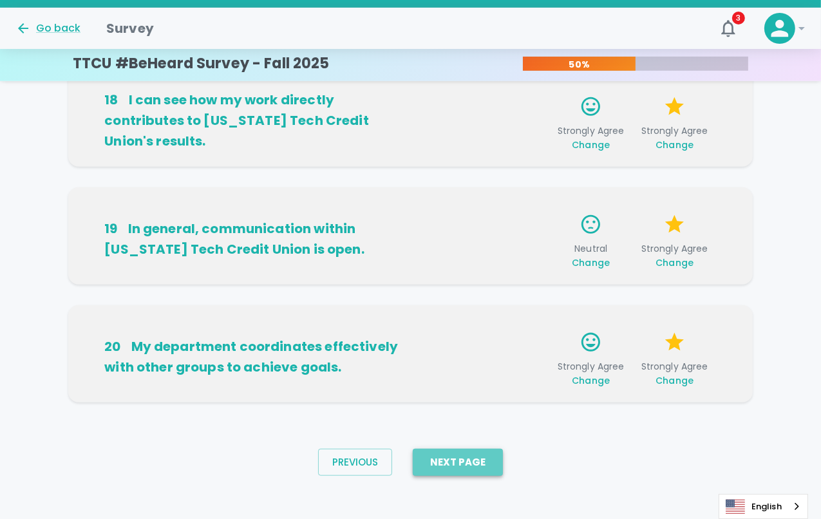
click at [477, 468] on button "Next Page" at bounding box center [458, 462] width 90 height 27
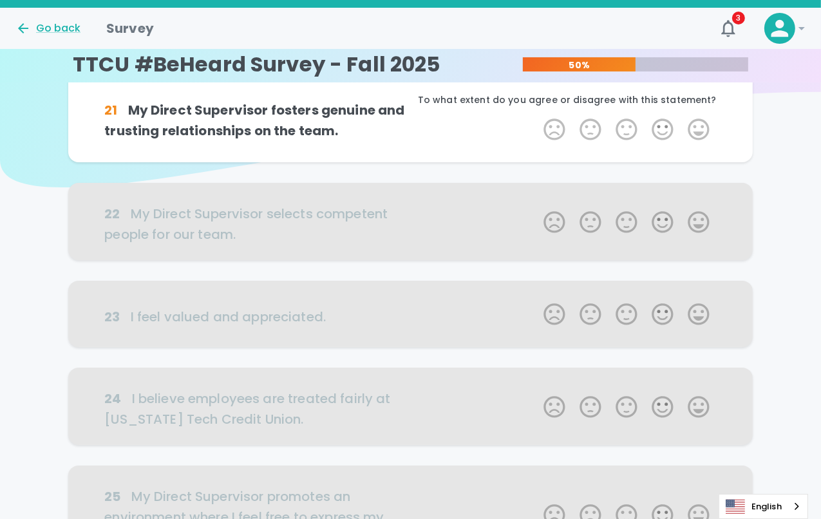
scroll to position [0, 0]
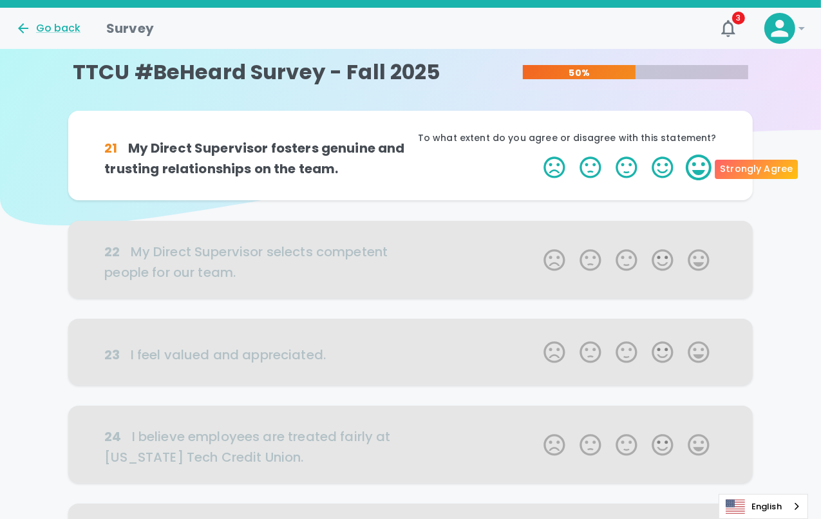
click at [706, 167] on label "5 Stars" at bounding box center [699, 168] width 36 height 26
click at [536, 155] on input "5 Stars" at bounding box center [536, 154] width 1 height 1
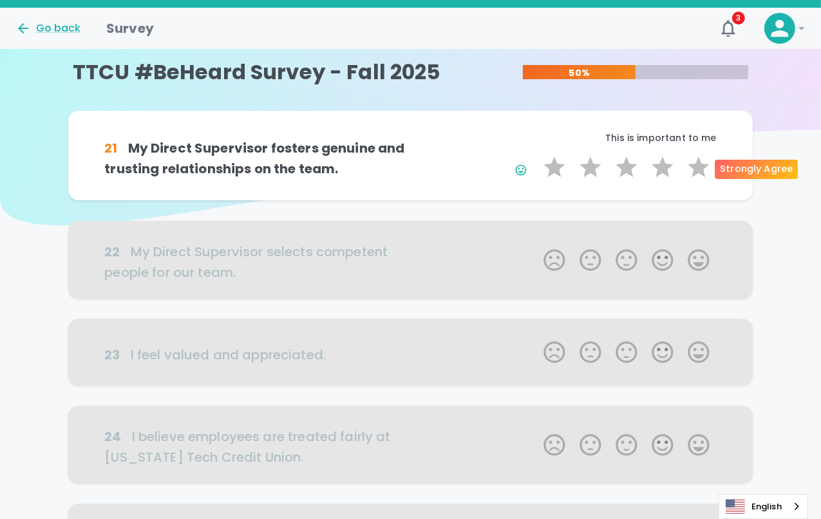
click at [706, 167] on label "5 Stars" at bounding box center [699, 168] width 36 height 26
click at [536, 155] on input "5 Stars" at bounding box center [536, 154] width 1 height 1
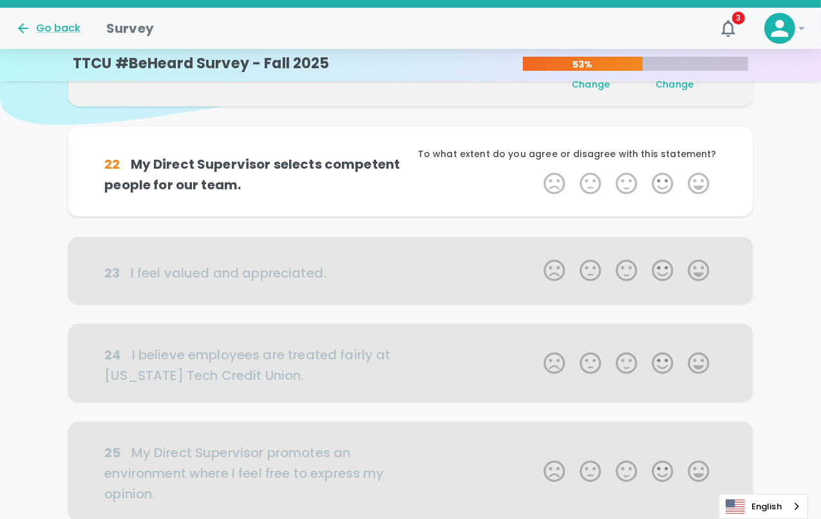
scroll to position [113, 0]
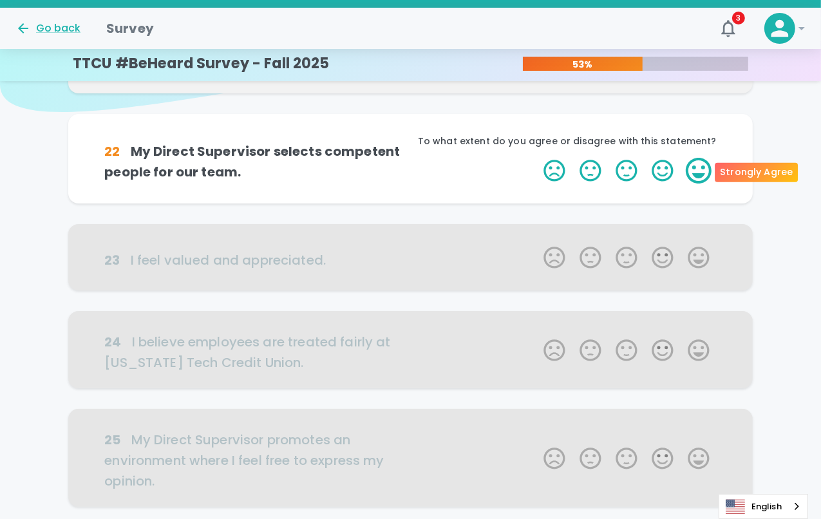
click at [704, 169] on label "5 Stars" at bounding box center [699, 171] width 36 height 26
click at [536, 158] on input "5 Stars" at bounding box center [536, 157] width 1 height 1
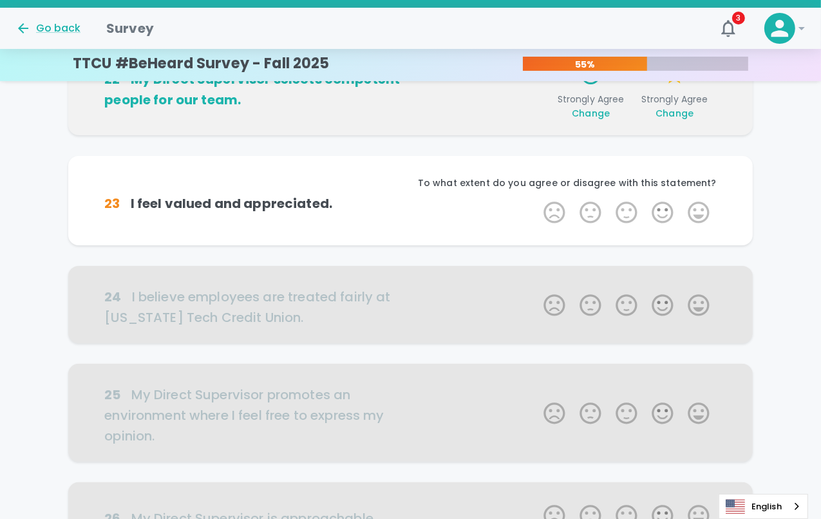
scroll to position [227, 0]
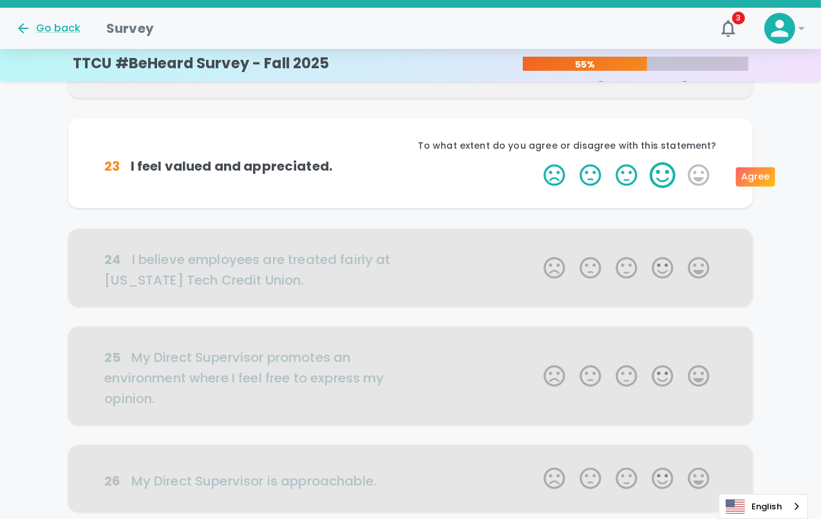
drag, startPoint x: 704, startPoint y: 169, endPoint x: 669, endPoint y: 173, distance: 35.1
click at [669, 173] on span "1 Star 2 Stars 3 Stars 4 Stars 5 Stars Empty" at bounding box center [626, 175] width 180 height 26
click at [669, 173] on label "4 Stars" at bounding box center [663, 175] width 36 height 26
click at [536, 162] on input "4 Stars" at bounding box center [536, 162] width 1 height 1
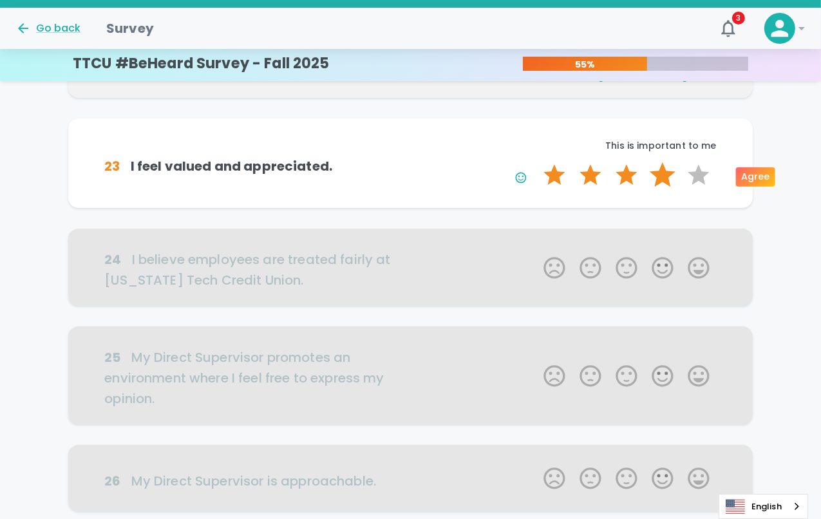
click at [669, 173] on label "4 Stars" at bounding box center [663, 175] width 36 height 26
click at [536, 162] on input "4 Stars" at bounding box center [536, 162] width 1 height 1
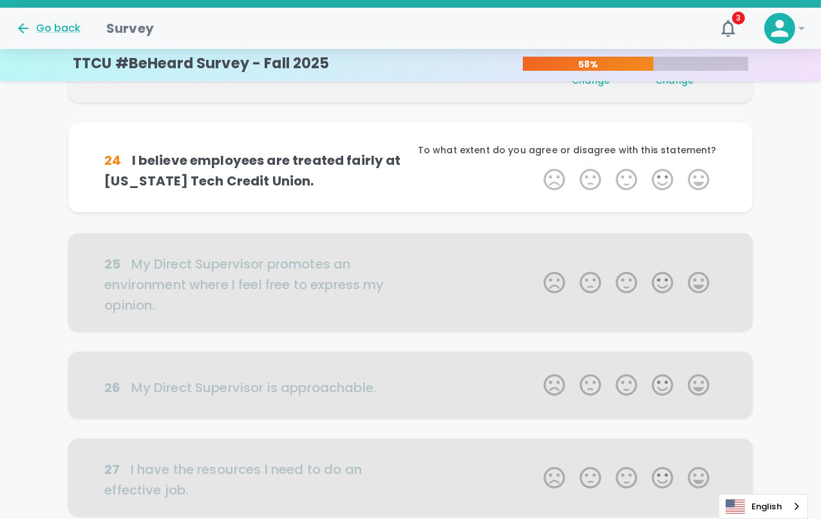
scroll to position [211, 0]
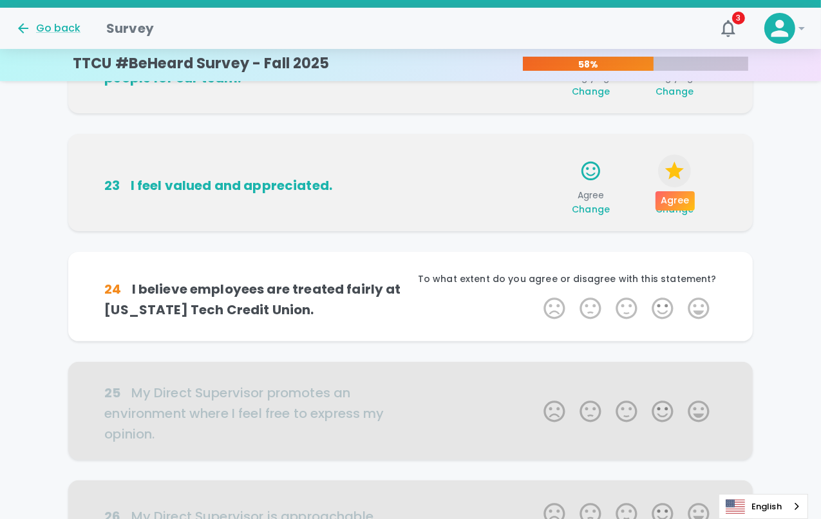
click at [679, 178] on icon "button" at bounding box center [674, 171] width 19 height 18
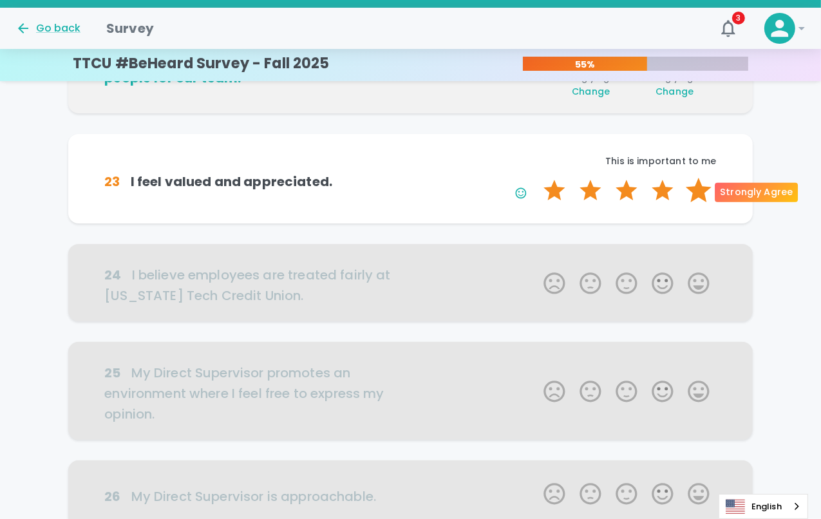
click at [690, 185] on label "5 Stars" at bounding box center [699, 191] width 36 height 26
click at [536, 178] on input "5 Stars" at bounding box center [536, 177] width 1 height 1
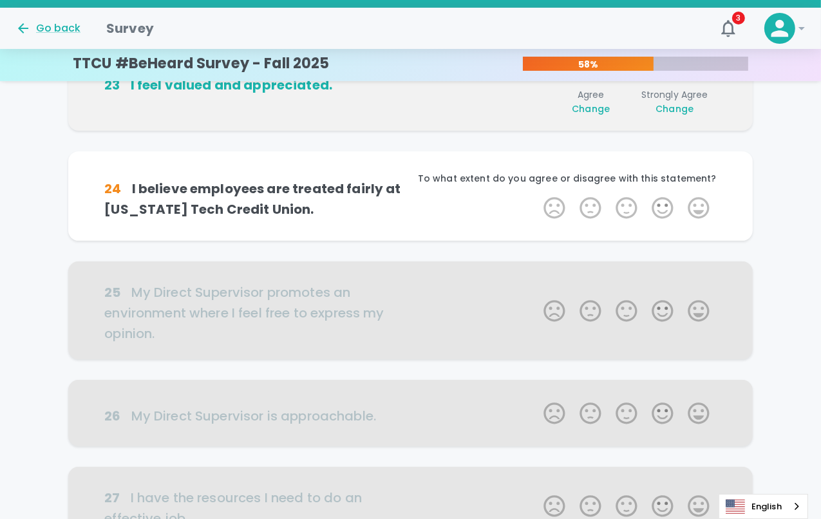
scroll to position [325, 0]
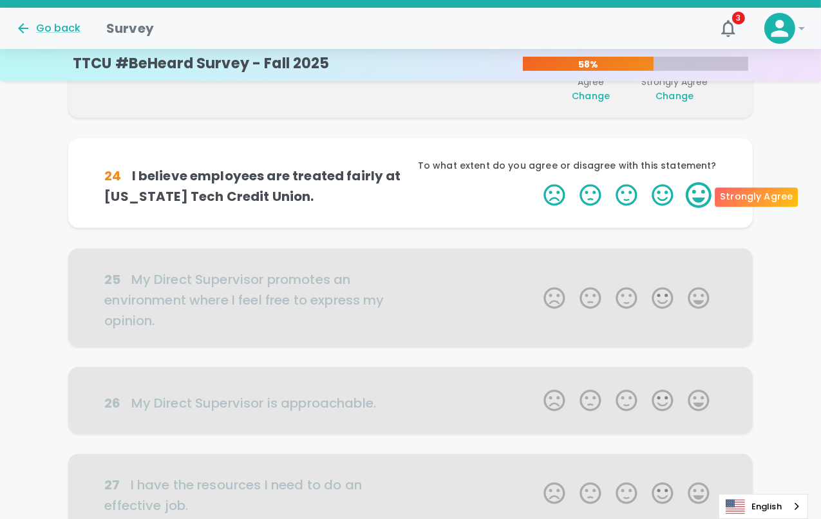
click at [690, 199] on label "5 Stars" at bounding box center [699, 195] width 36 height 26
click at [536, 182] on input "5 Stars" at bounding box center [536, 182] width 1 height 1
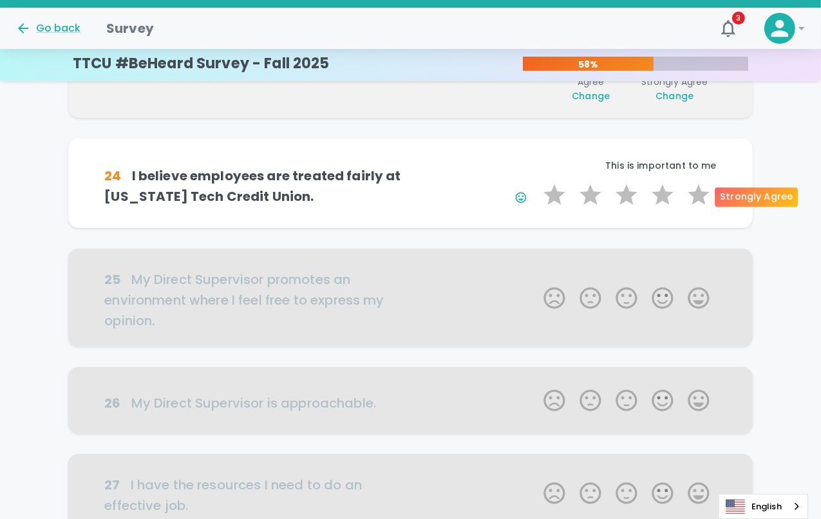
click at [690, 199] on label "5 Stars" at bounding box center [699, 195] width 36 height 26
click at [536, 182] on input "5 Stars" at bounding box center [536, 182] width 1 height 1
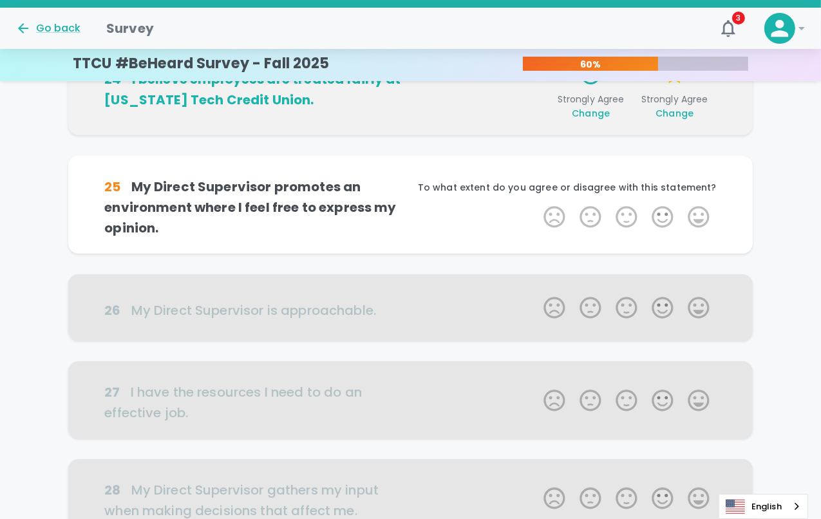
scroll to position [438, 0]
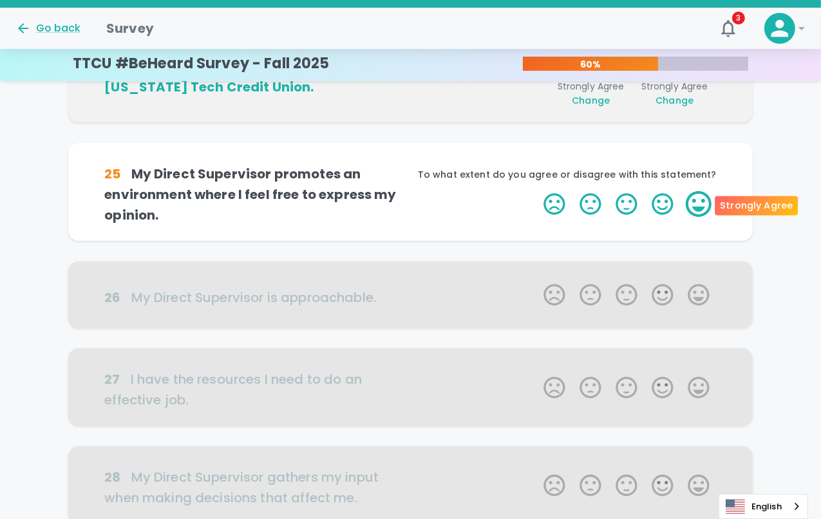
click at [694, 198] on label "5 Stars" at bounding box center [699, 204] width 36 height 26
click at [536, 191] on input "5 Stars" at bounding box center [536, 191] width 1 height 1
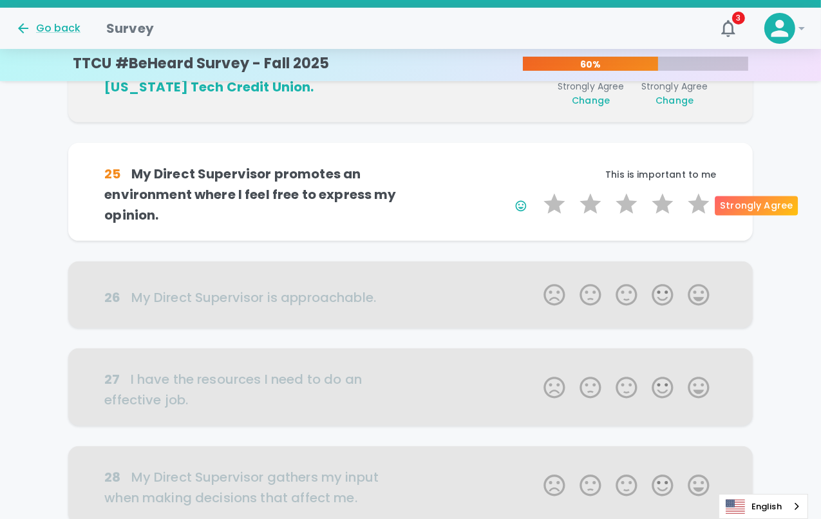
click at [694, 198] on label "5 Stars" at bounding box center [699, 204] width 36 height 26
click at [536, 191] on input "5 Stars" at bounding box center [536, 191] width 1 height 1
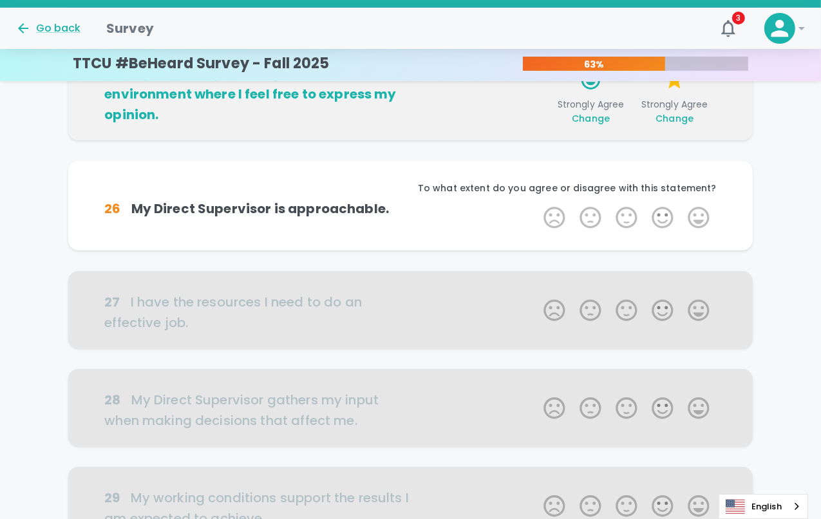
scroll to position [551, 0]
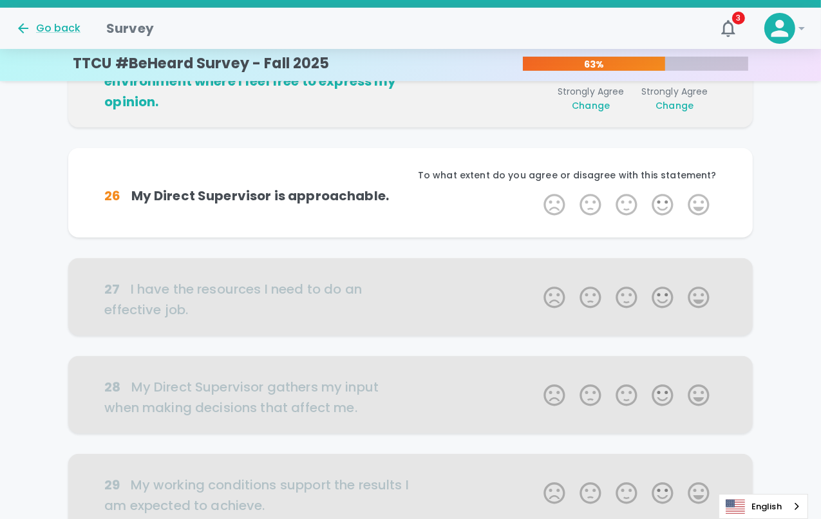
click at [694, 198] on label "5 Stars" at bounding box center [699, 205] width 36 height 26
click at [536, 192] on input "5 Stars" at bounding box center [536, 191] width 1 height 1
click at [694, 198] on label "5 Stars" at bounding box center [699, 205] width 36 height 26
click at [536, 192] on input "5 Stars" at bounding box center [536, 191] width 1 height 1
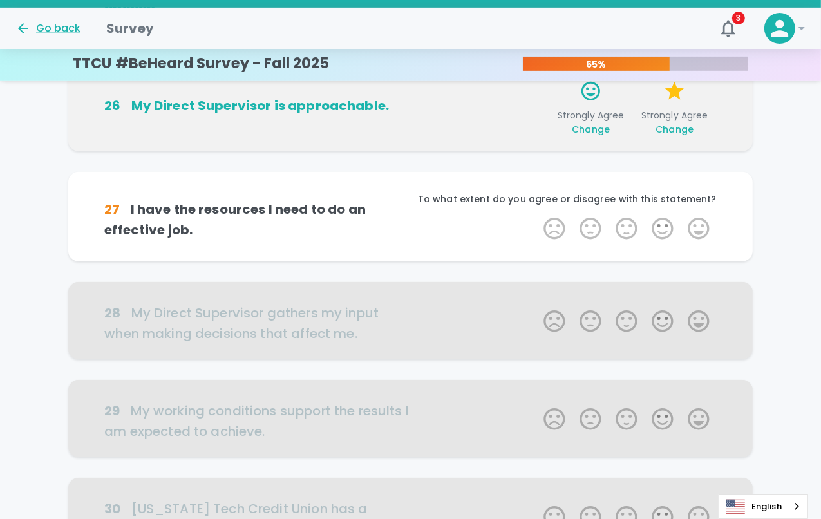
scroll to position [665, 0]
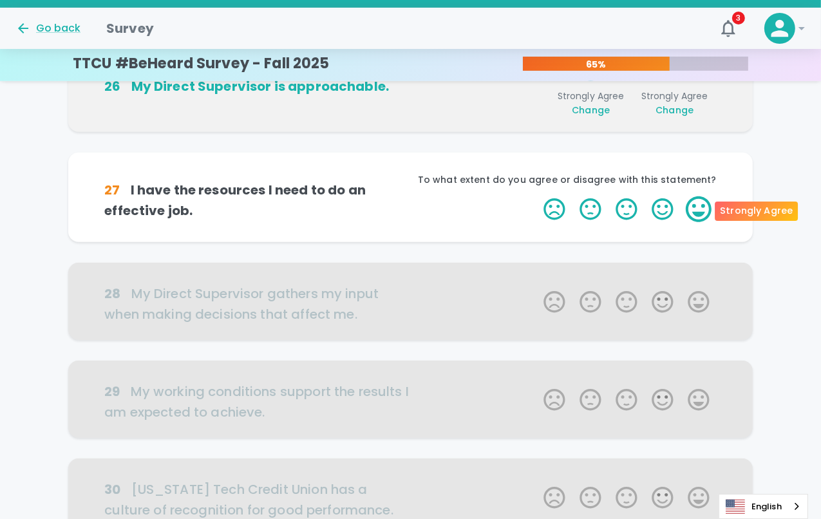
click at [703, 204] on label "5 Stars" at bounding box center [699, 209] width 36 height 26
click at [536, 196] on input "5 Stars" at bounding box center [536, 196] width 1 height 1
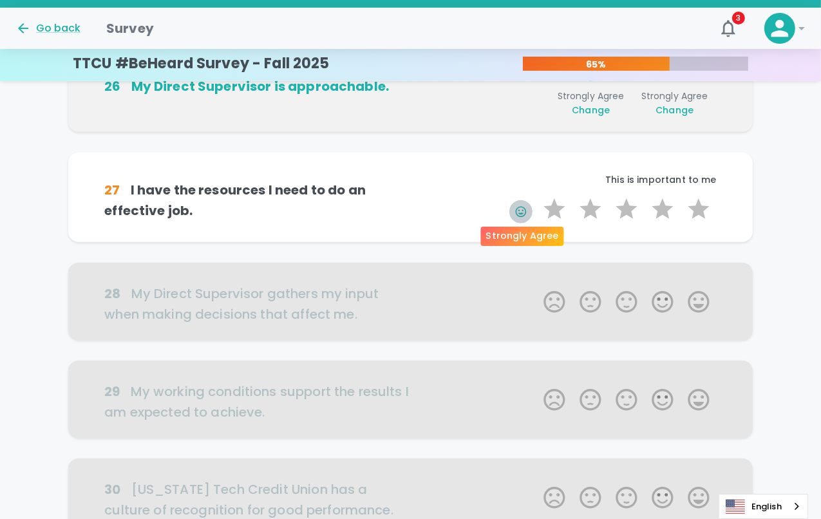
click at [523, 211] on icon "button" at bounding box center [521, 211] width 13 height 13
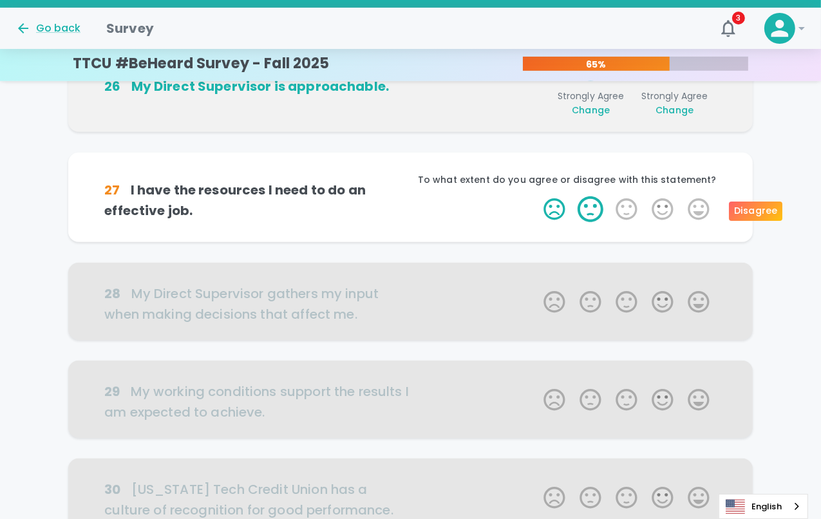
click at [585, 203] on label "2 Stars" at bounding box center [591, 209] width 36 height 26
click at [536, 196] on input "2 Stars" at bounding box center [536, 196] width 1 height 1
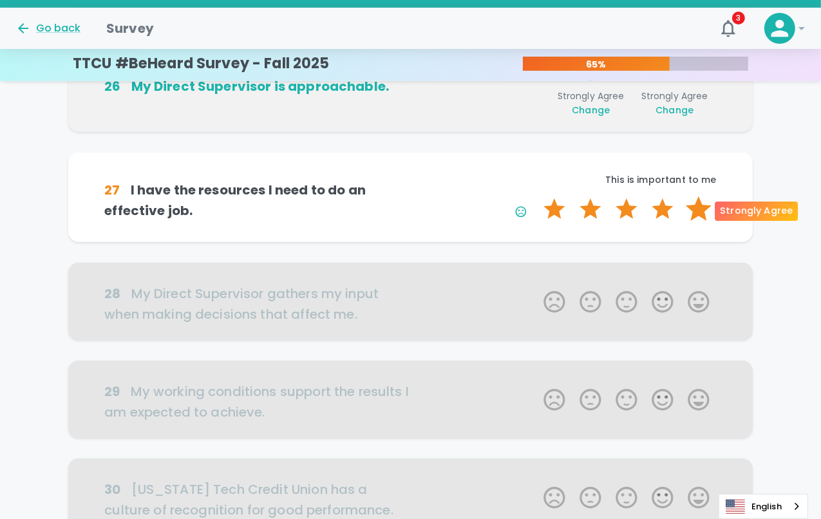
click at [694, 209] on label "5 Stars" at bounding box center [699, 209] width 36 height 26
click at [536, 196] on input "5 Stars" at bounding box center [536, 196] width 1 height 1
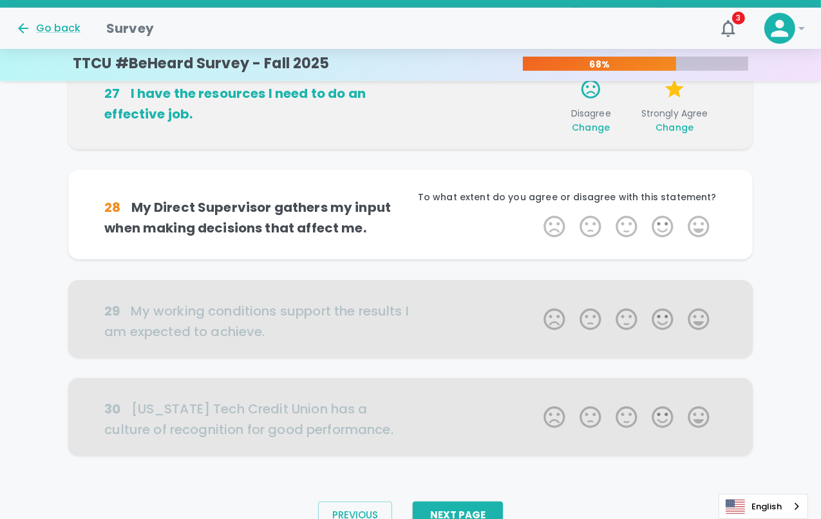
scroll to position [778, 0]
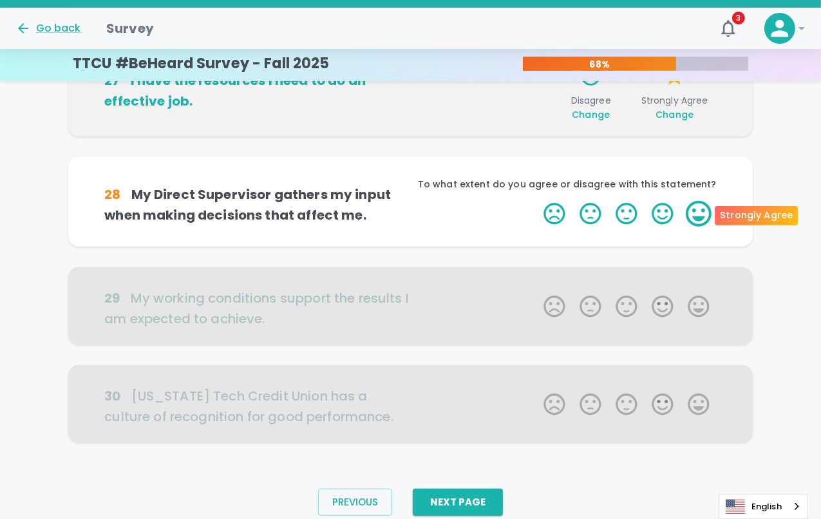
click at [698, 210] on label "5 Stars" at bounding box center [699, 214] width 36 height 26
click at [536, 201] on input "5 Stars" at bounding box center [536, 200] width 1 height 1
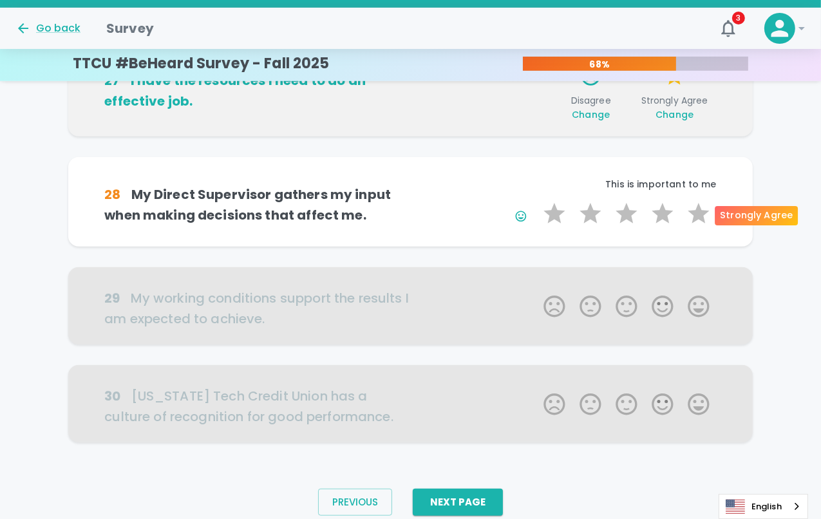
click at [698, 210] on label "5 Stars" at bounding box center [699, 214] width 36 height 26
click at [536, 201] on input "5 Stars" at bounding box center [536, 200] width 1 height 1
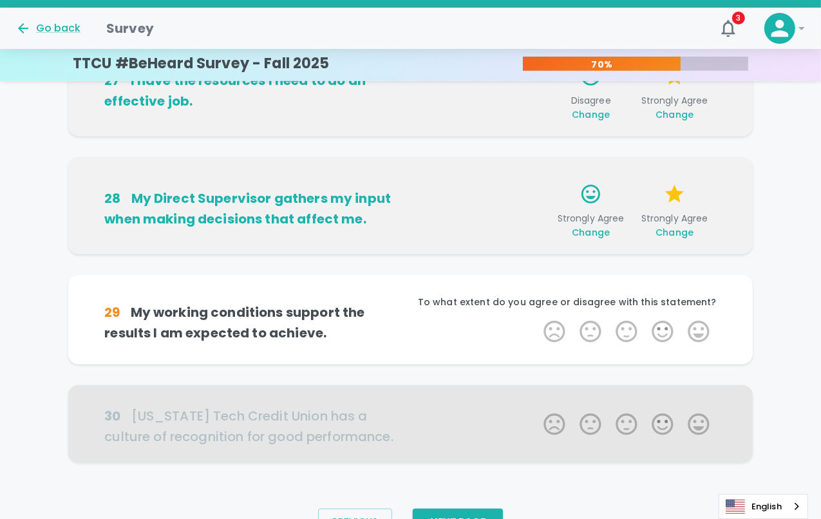
scroll to position [826, 0]
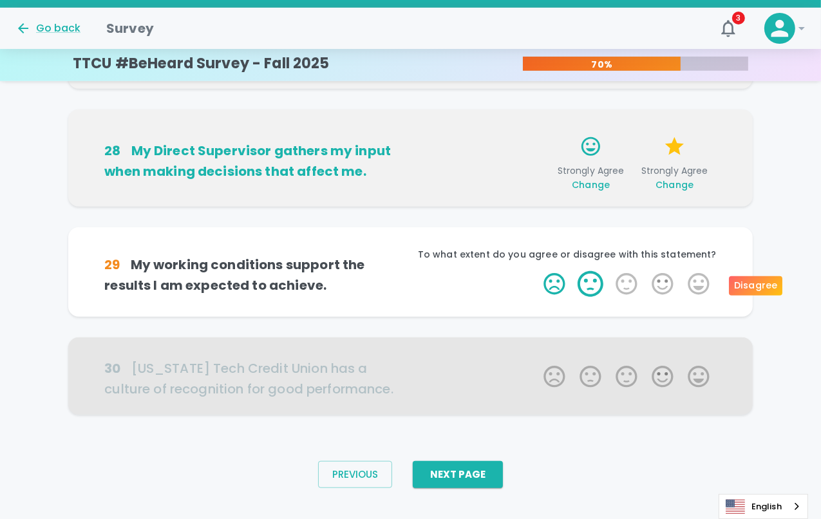
click at [585, 279] on label "2 Stars" at bounding box center [591, 284] width 36 height 26
click at [536, 271] on input "2 Stars" at bounding box center [536, 270] width 1 height 1
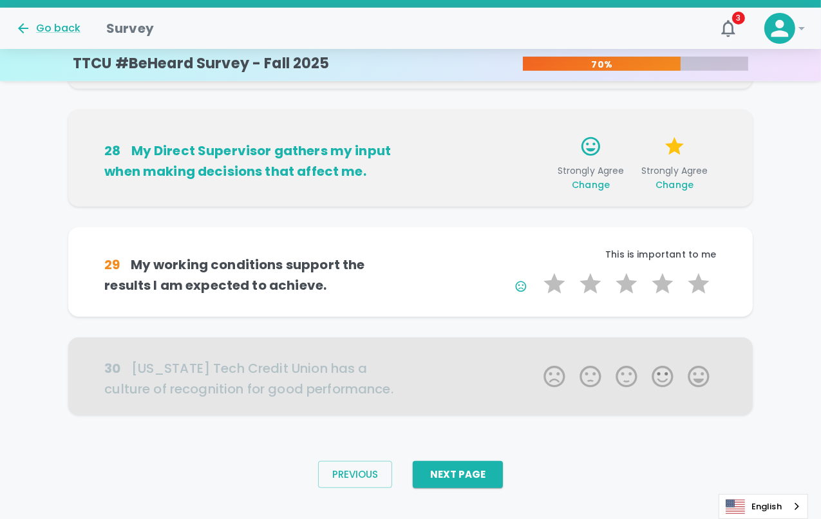
click at [750, 283] on div "29 My working conditions support the results I am expected to achieve. This is …" at bounding box center [410, 272] width 685 height 90
click at [700, 283] on label "5 Stars" at bounding box center [699, 284] width 36 height 26
click at [536, 271] on input "5 Stars" at bounding box center [536, 270] width 1 height 1
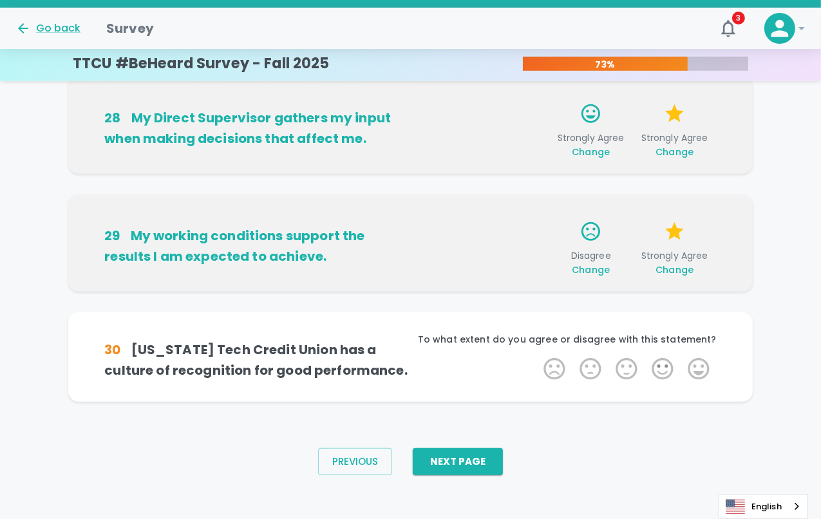
scroll to position [866, 0]
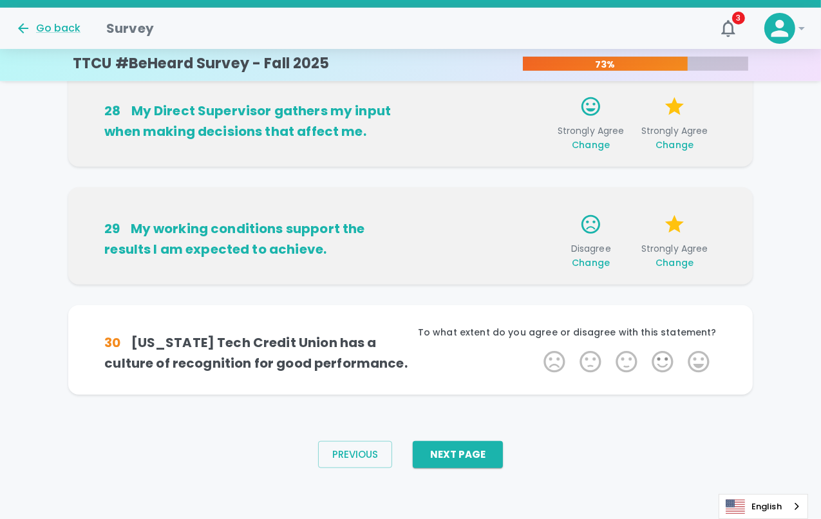
click at [710, 363] on label "5 Stars" at bounding box center [699, 362] width 36 height 26
click at [536, 349] on input "5 Stars" at bounding box center [536, 348] width 1 height 1
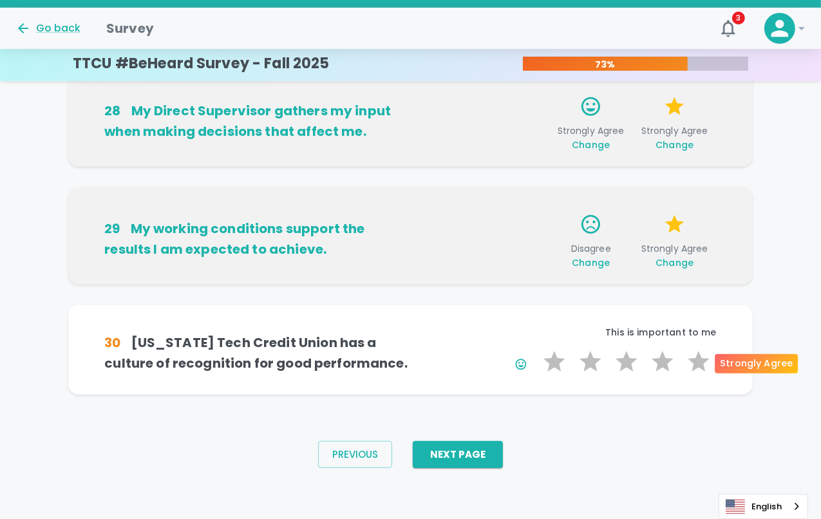
click at [710, 363] on label "5 Stars" at bounding box center [699, 362] width 36 height 26
click at [536, 349] on input "5 Stars" at bounding box center [536, 348] width 1 height 1
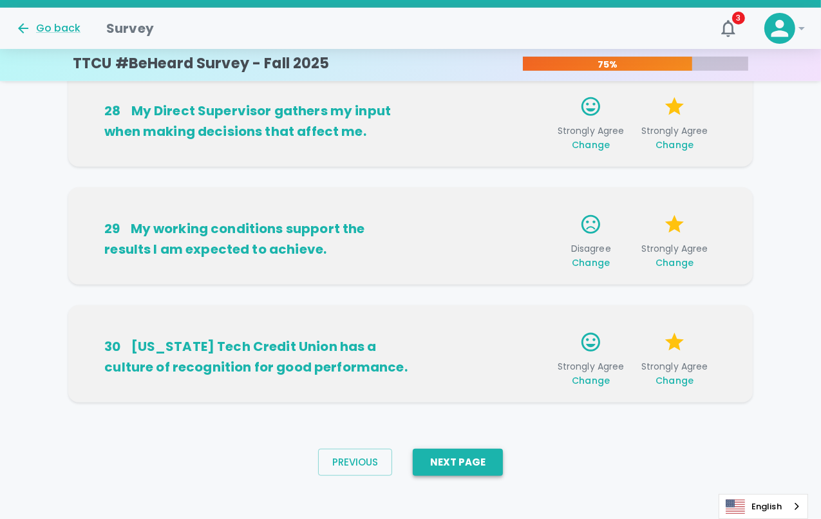
click at [479, 454] on button "Next Page" at bounding box center [458, 462] width 90 height 27
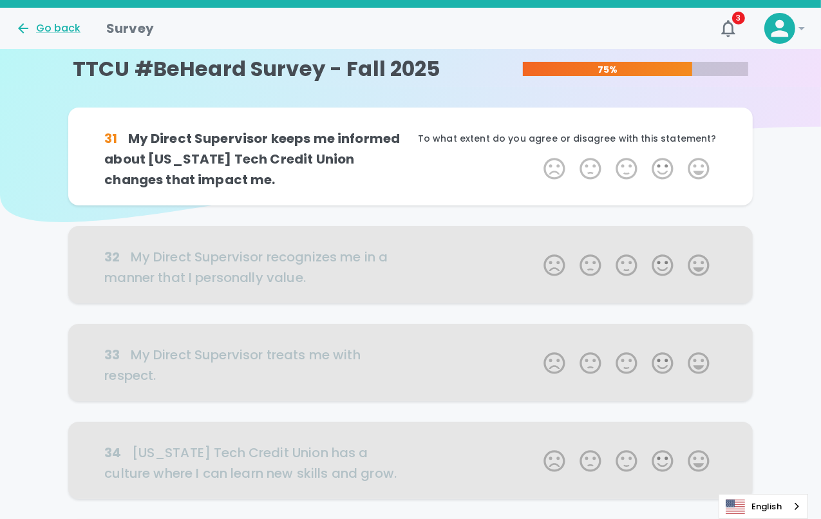
scroll to position [0, 0]
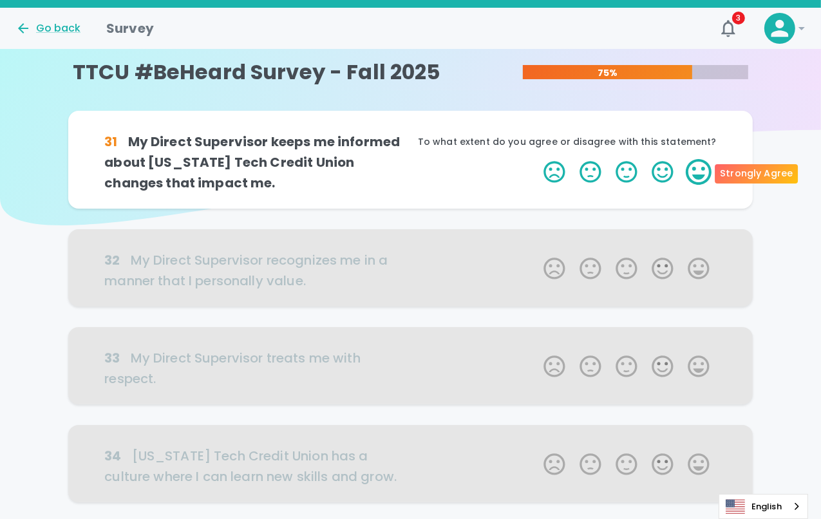
click at [708, 176] on label "5 Stars" at bounding box center [699, 172] width 36 height 26
click at [536, 159] on input "5 Stars" at bounding box center [536, 158] width 1 height 1
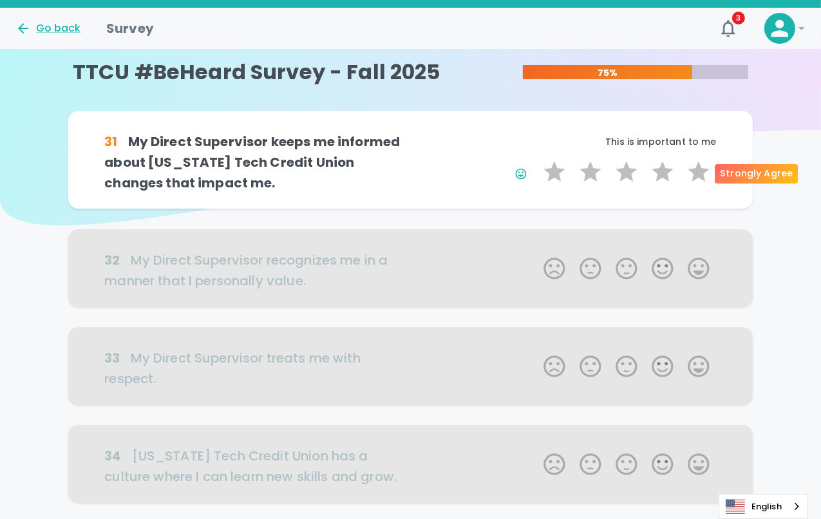
click at [706, 175] on label "5 Stars" at bounding box center [699, 172] width 36 height 26
click at [536, 159] on input "5 Stars" at bounding box center [536, 158] width 1 height 1
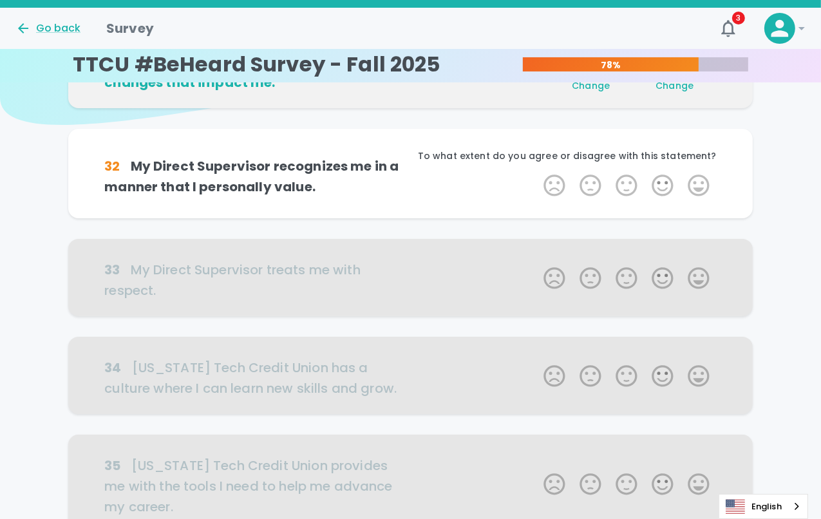
scroll to position [113, 0]
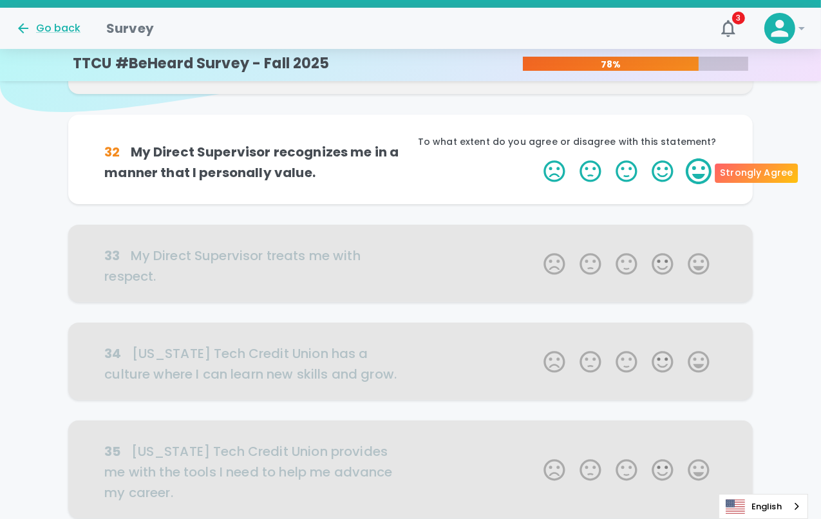
click at [706, 169] on label "5 Stars" at bounding box center [699, 171] width 36 height 26
click at [536, 158] on input "5 Stars" at bounding box center [536, 158] width 1 height 1
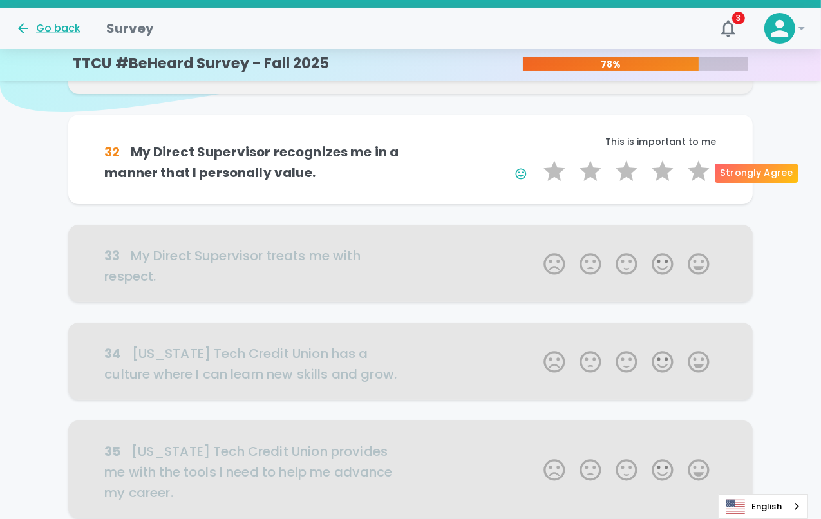
click at [706, 169] on label "5 Stars" at bounding box center [699, 171] width 36 height 26
click at [536, 158] on input "5 Stars" at bounding box center [536, 158] width 1 height 1
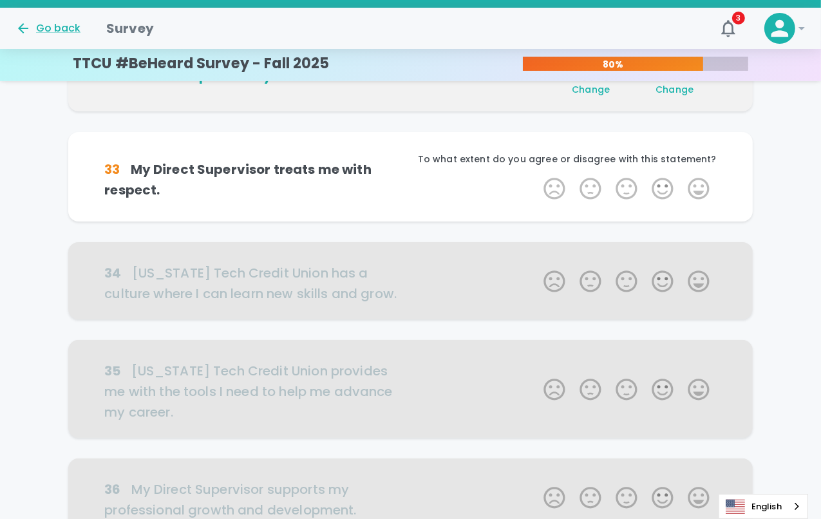
scroll to position [227, 0]
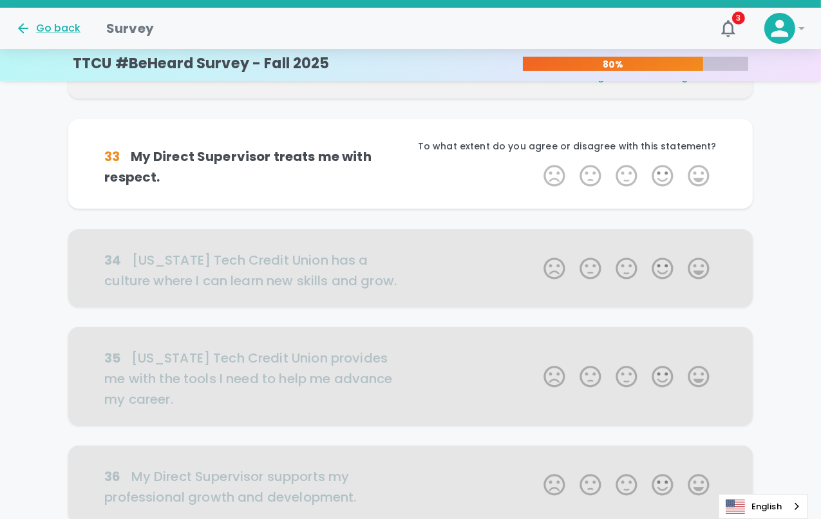
click at [706, 169] on label "5 Stars" at bounding box center [699, 176] width 36 height 26
click at [536, 163] on input "5 Stars" at bounding box center [536, 162] width 1 height 1
click at [706, 169] on label "5 Stars" at bounding box center [699, 176] width 36 height 26
click at [536, 163] on input "5 Stars" at bounding box center [536, 162] width 1 height 1
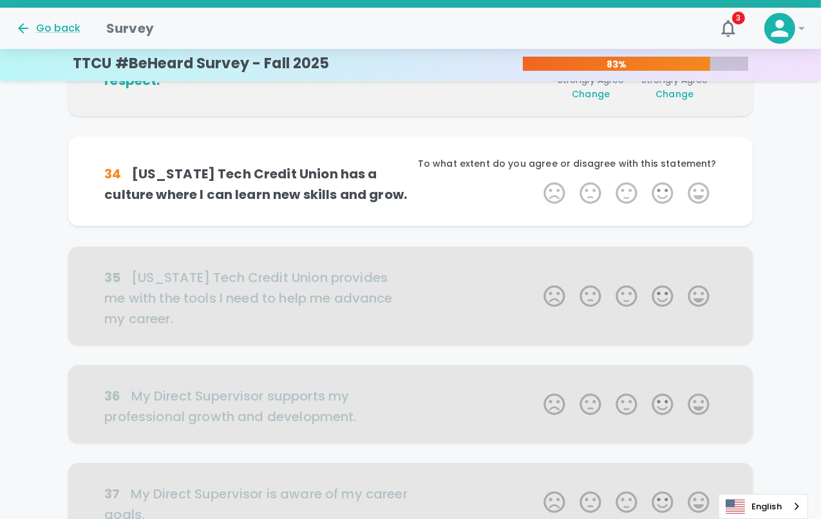
scroll to position [340, 0]
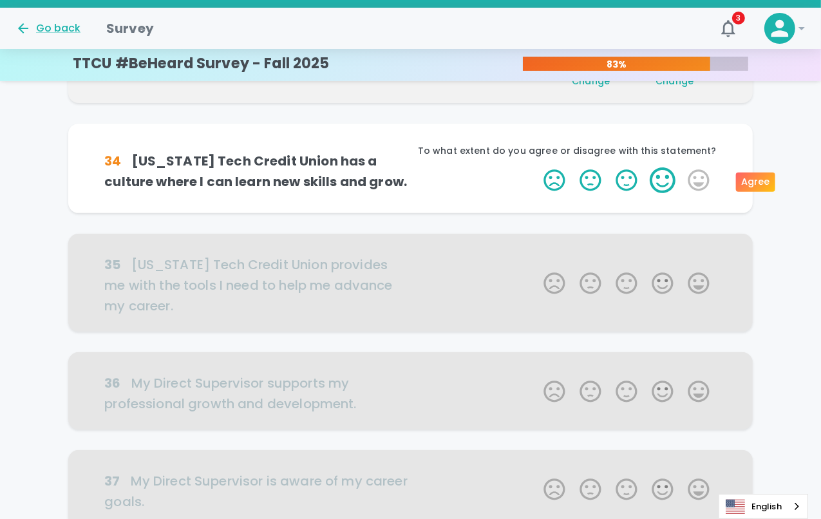
click at [676, 182] on label "4 Stars" at bounding box center [663, 180] width 36 height 26
click at [536, 167] on input "4 Stars" at bounding box center [536, 167] width 1 height 1
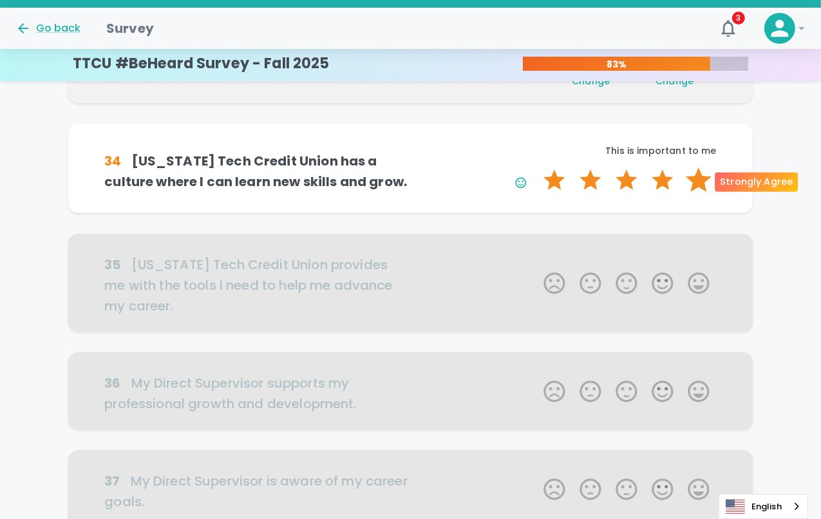
click at [696, 180] on label "5 Stars" at bounding box center [699, 180] width 36 height 26
click at [536, 167] on input "5 Stars" at bounding box center [536, 167] width 1 height 1
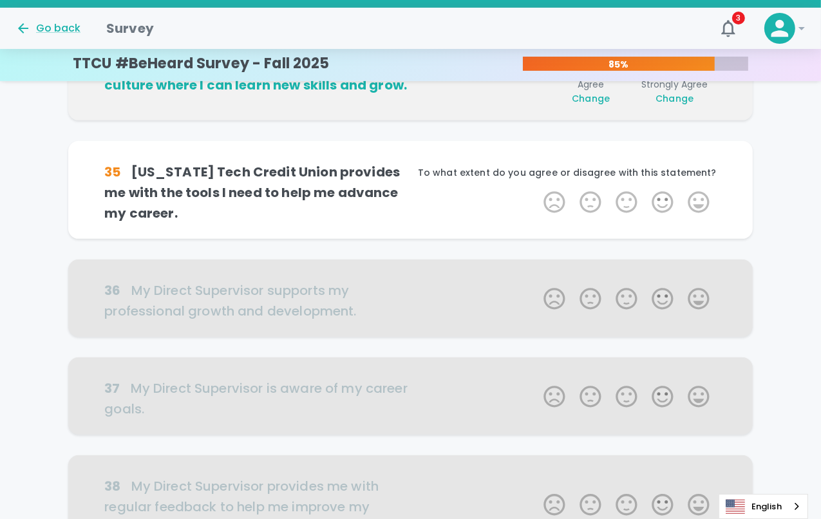
scroll to position [453, 0]
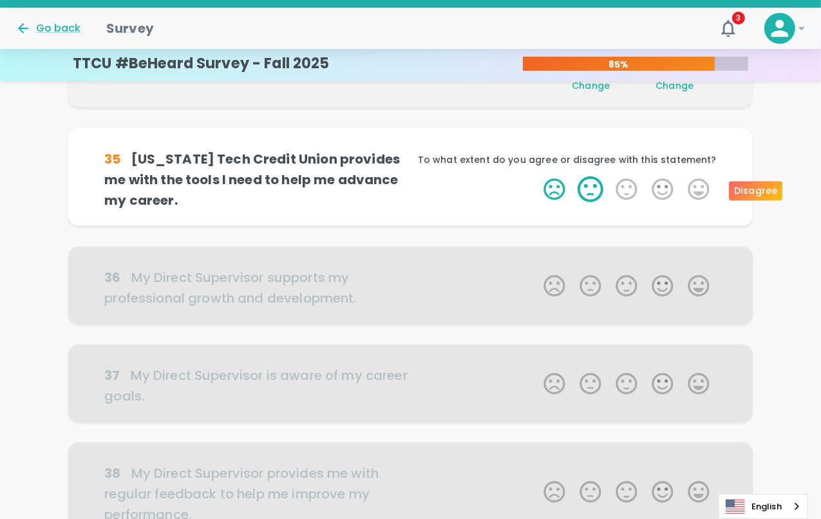
click at [587, 194] on label "2 Stars" at bounding box center [591, 189] width 36 height 26
click at [536, 176] on input "2 Stars" at bounding box center [536, 176] width 1 height 1
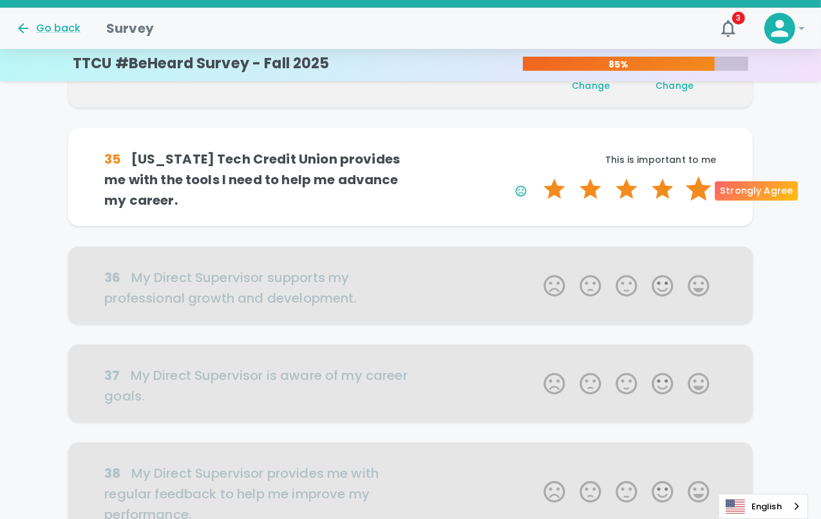
click at [704, 188] on label "5 Stars" at bounding box center [699, 189] width 36 height 26
click at [536, 176] on input "5 Stars" at bounding box center [536, 176] width 1 height 1
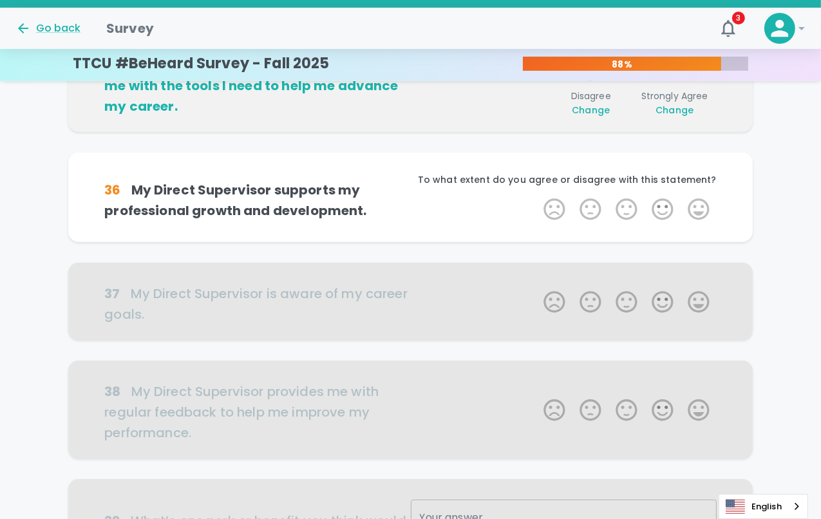
scroll to position [567, 0]
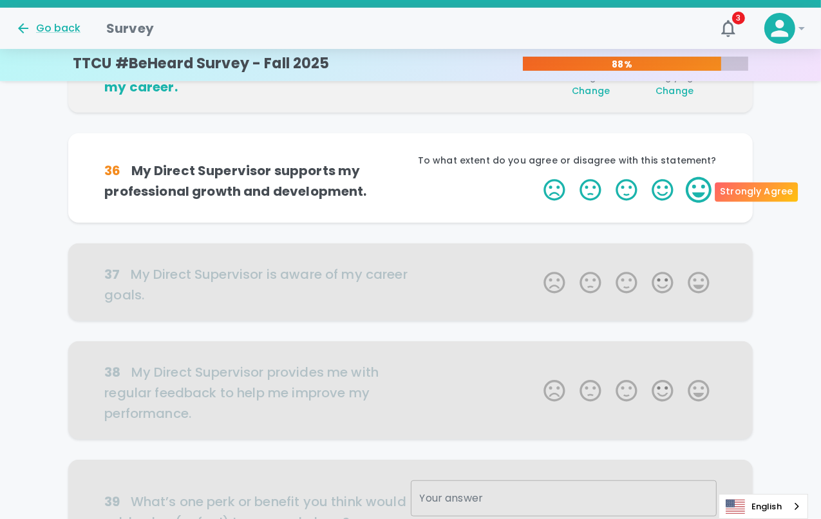
click at [707, 185] on label "5 Stars" at bounding box center [699, 190] width 36 height 26
click at [536, 177] on input "5 Stars" at bounding box center [536, 176] width 1 height 1
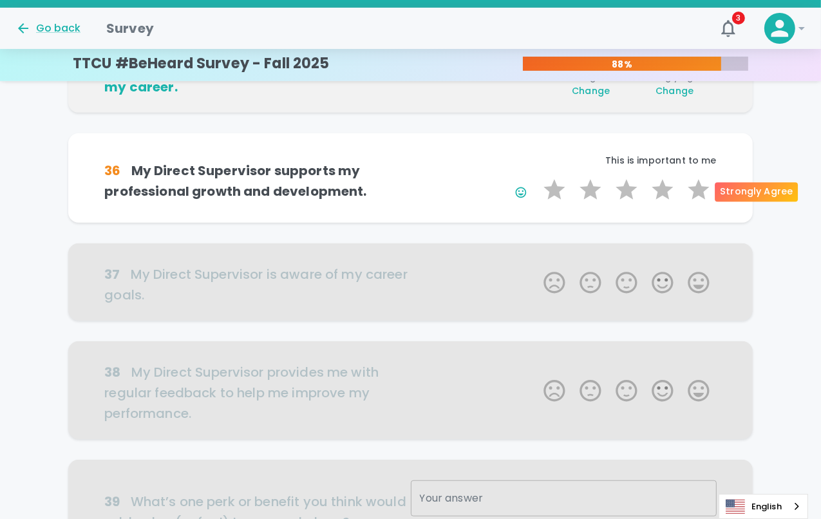
click at [707, 185] on label "5 Stars" at bounding box center [699, 190] width 36 height 26
click at [536, 177] on input "5 Stars" at bounding box center [536, 176] width 1 height 1
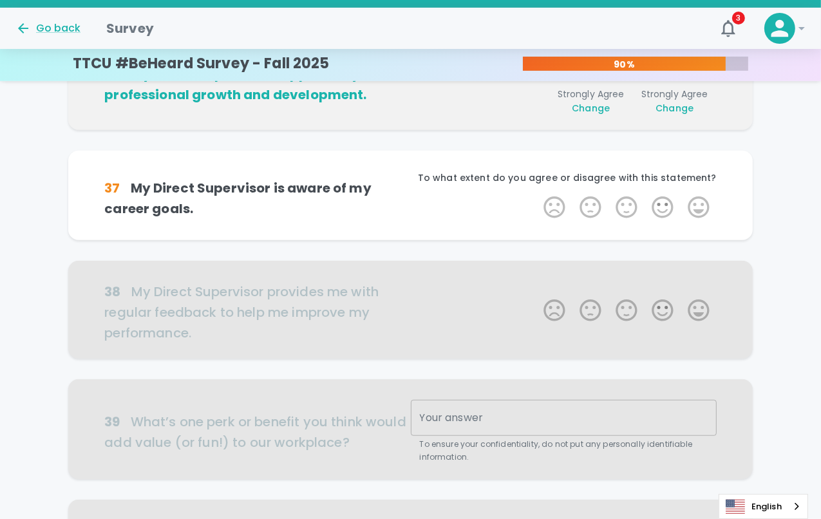
scroll to position [680, 0]
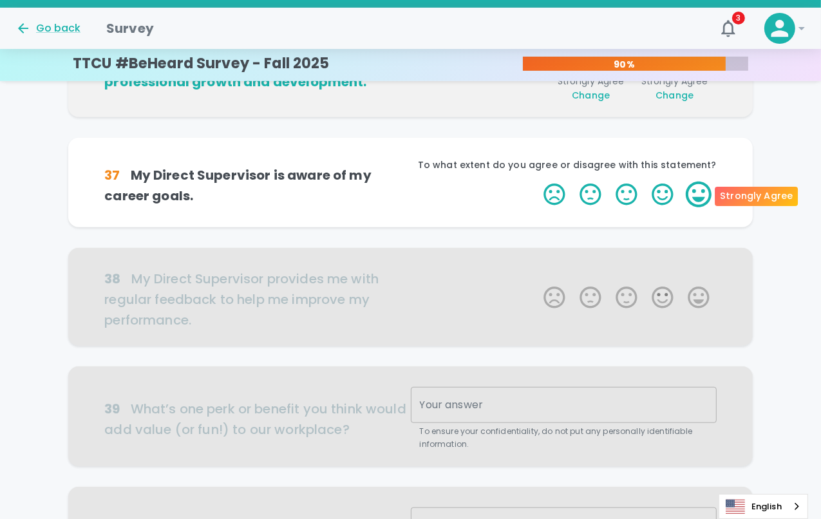
click at [703, 192] on label "5 Stars" at bounding box center [699, 195] width 36 height 26
click at [536, 182] on input "5 Stars" at bounding box center [536, 181] width 1 height 1
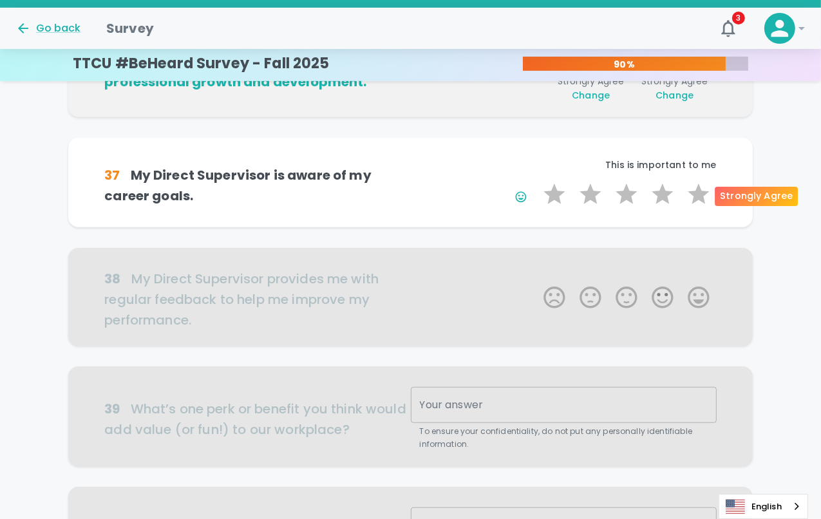
click at [703, 192] on label "5 Stars" at bounding box center [699, 195] width 36 height 26
click at [536, 182] on input "5 Stars" at bounding box center [536, 181] width 1 height 1
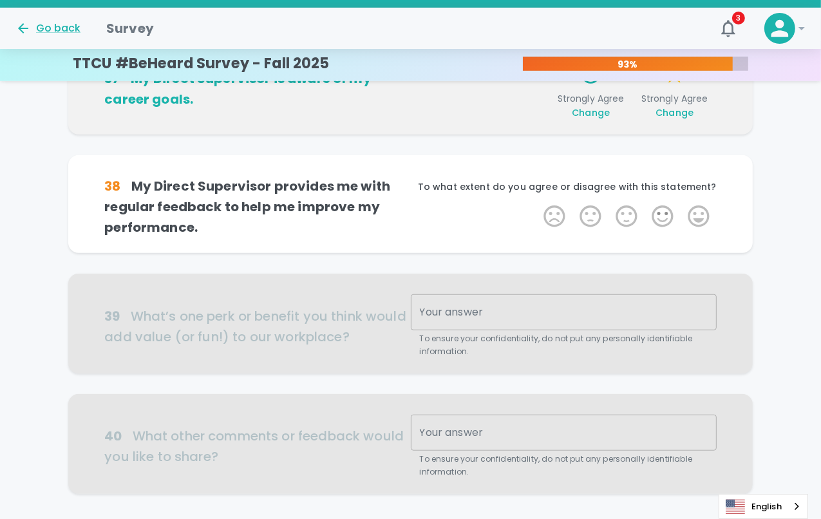
scroll to position [793, 0]
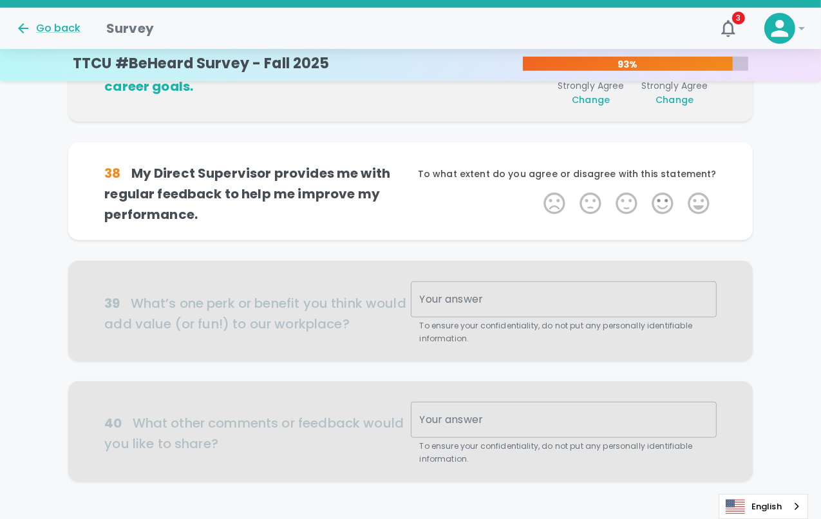
click at [703, 192] on label "5 Stars" at bounding box center [699, 204] width 36 height 26
click at [536, 191] on input "5 Stars" at bounding box center [536, 190] width 1 height 1
click at [703, 192] on label "5 Stars" at bounding box center [699, 204] width 36 height 26
click at [536, 191] on input "5 Stars" at bounding box center [536, 190] width 1 height 1
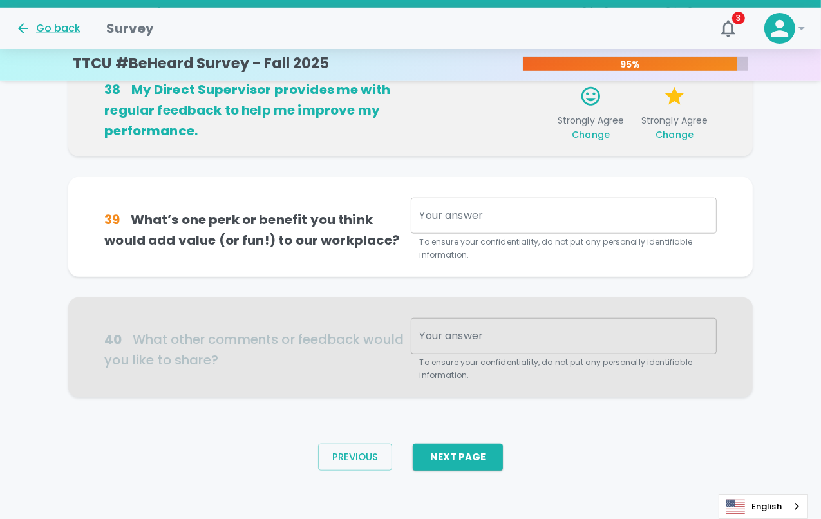
scroll to position [880, 0]
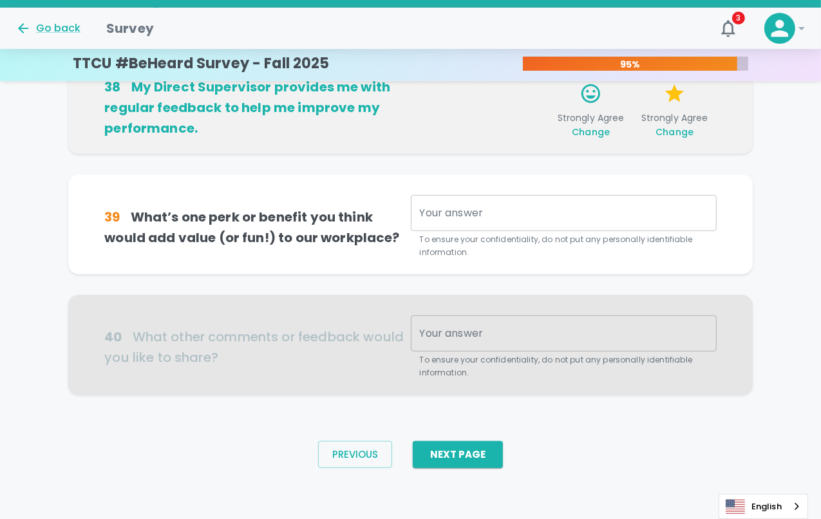
click at [478, 209] on textarea "Your answer" at bounding box center [564, 213] width 288 height 15
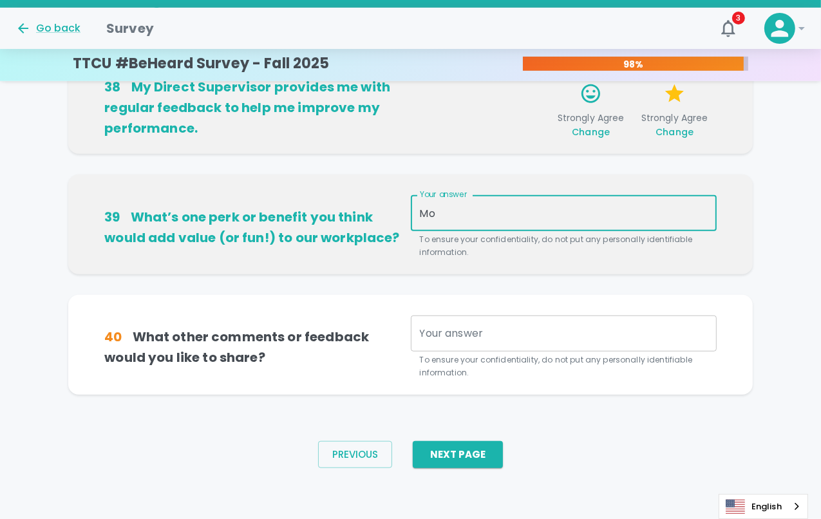
type textarea "M"
click at [613, 213] on textarea "More all-location events together" at bounding box center [564, 213] width 288 height 15
type textarea "More all-location events together, in person"
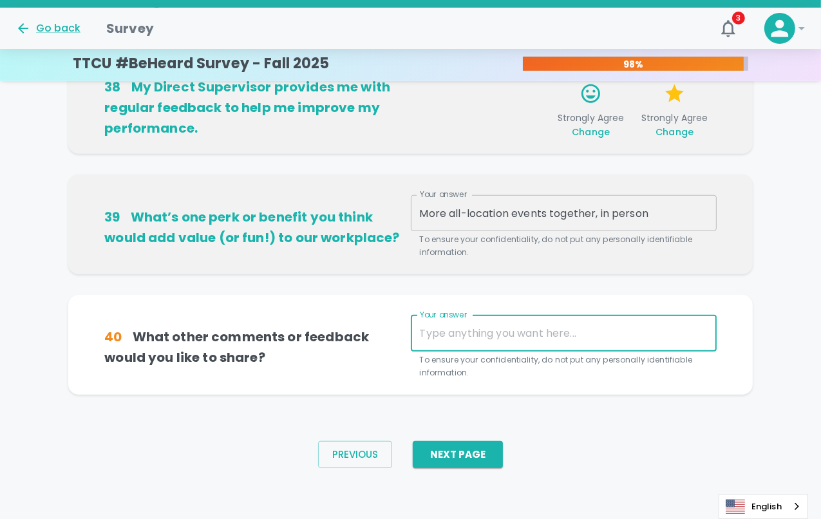
click at [493, 332] on textarea "Your answer" at bounding box center [564, 333] width 288 height 15
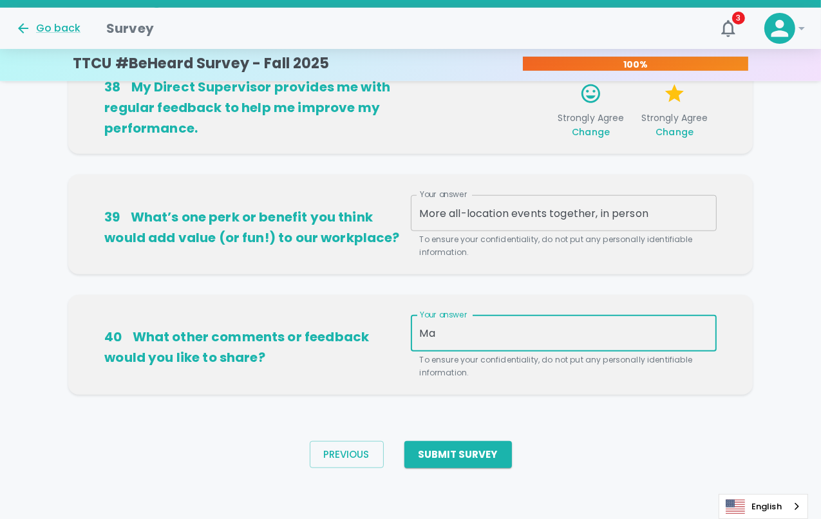
type textarea "M"
type textarea "better marketing tools"
click at [444, 458] on button "Submit Survey" at bounding box center [458, 454] width 108 height 27
